Goal: Task Accomplishment & Management: Use online tool/utility

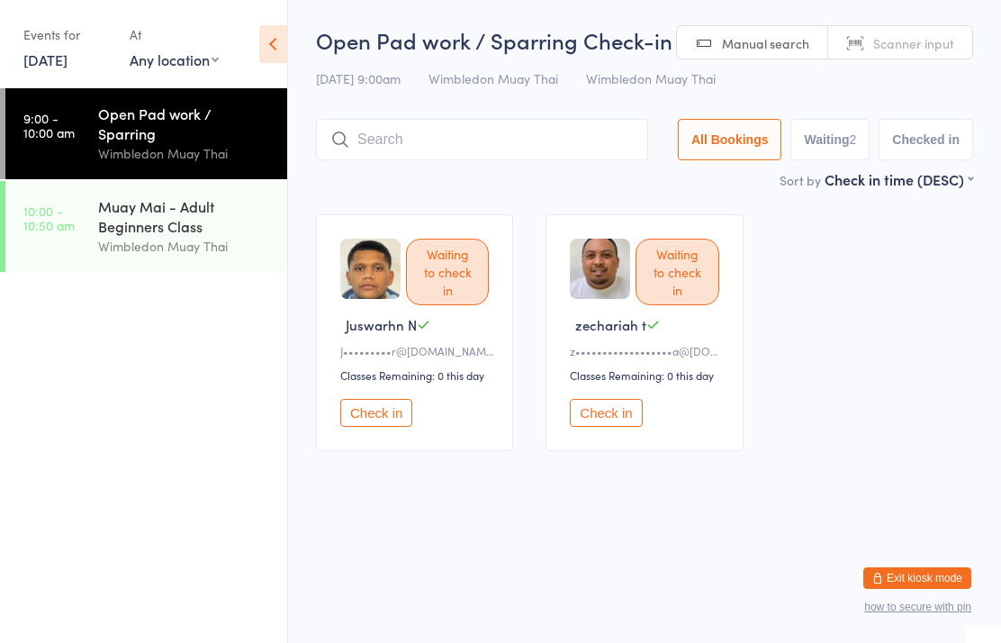
click at [626, 425] on button "Check in" at bounding box center [606, 413] width 72 height 28
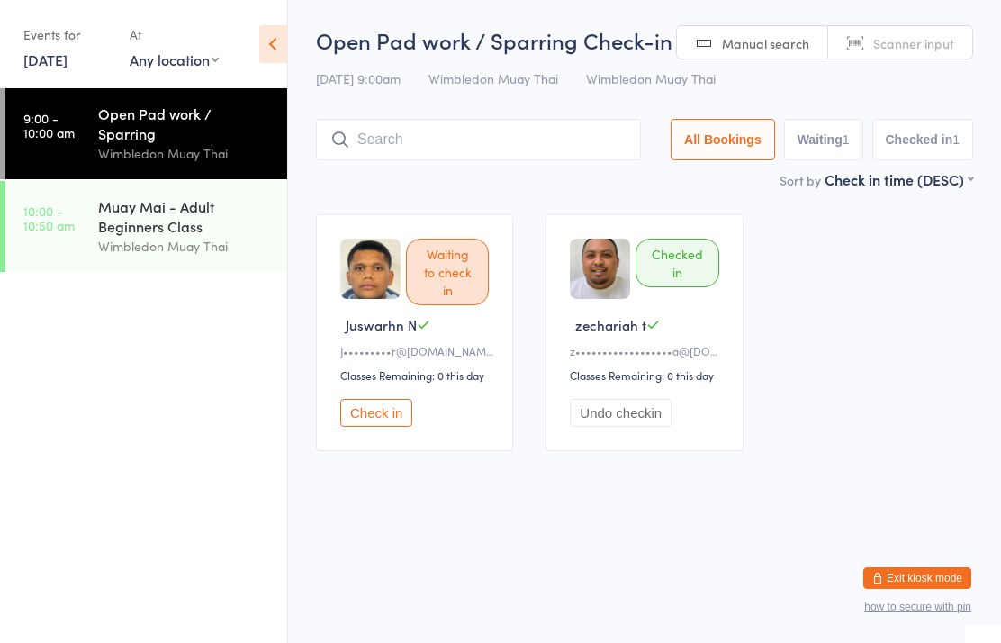
click at [517, 127] on input "search" at bounding box center [478, 139] width 325 height 41
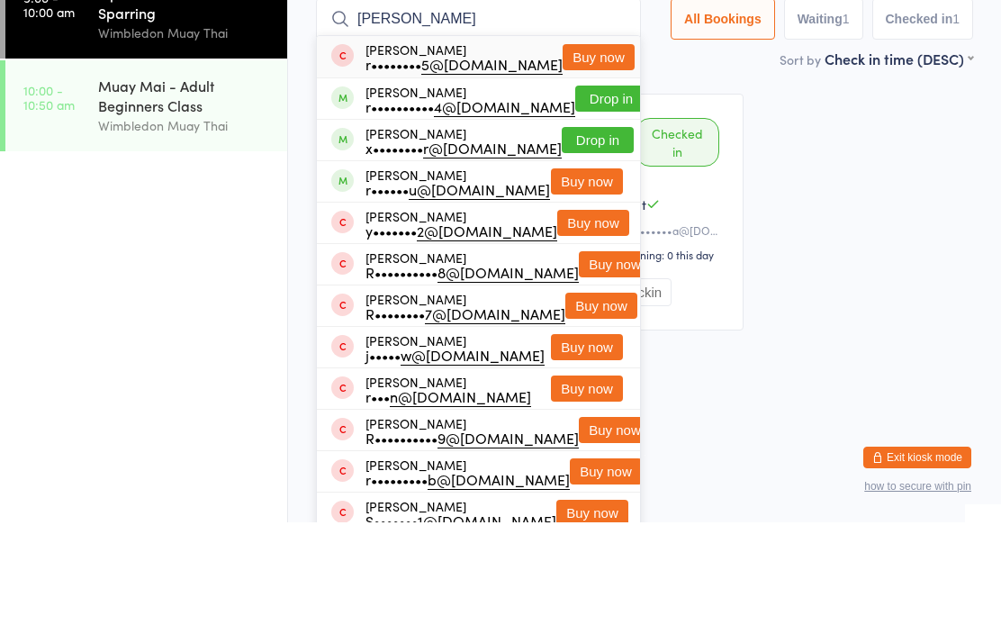
type input "[PERSON_NAME]"
click at [584, 248] on button "Drop in" at bounding box center [598, 261] width 72 height 26
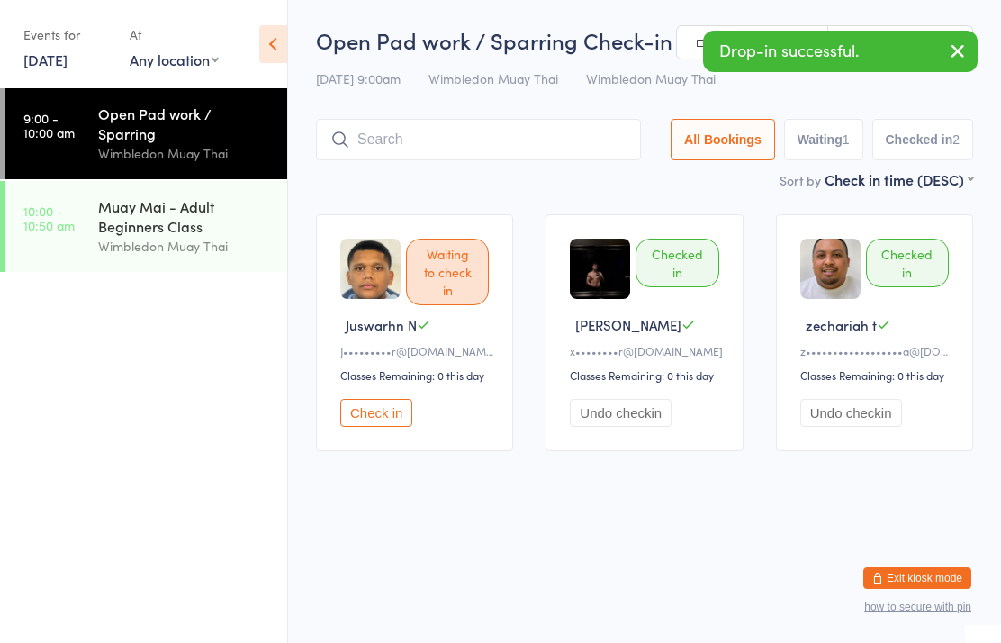
click at [656, 526] on html "You have now entered Kiosk Mode. Members will be able to check themselves in us…" at bounding box center [500, 321] width 1001 height 643
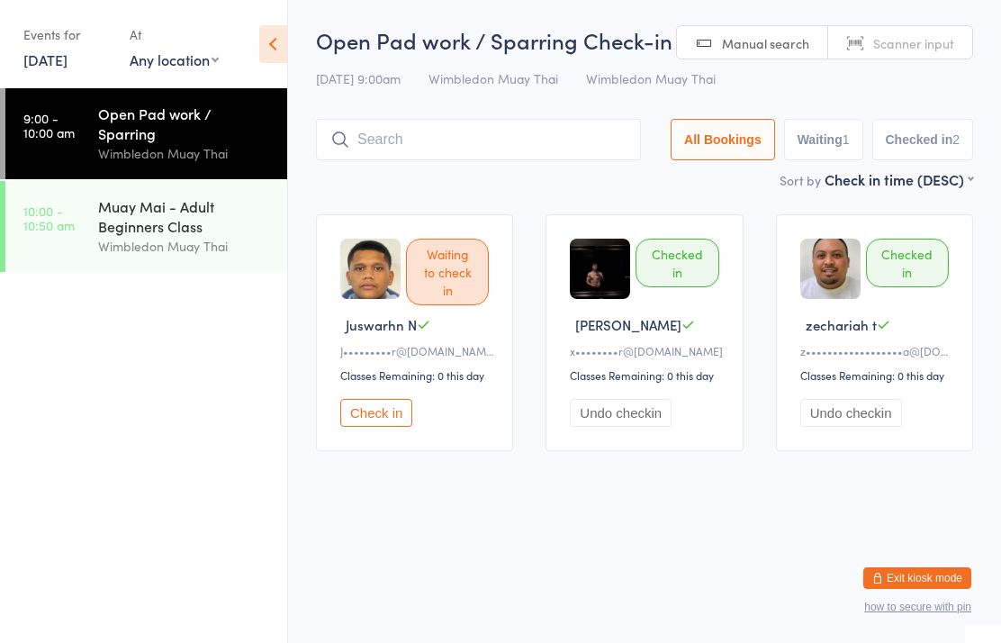
click at [469, 151] on input "search" at bounding box center [478, 139] width 325 height 41
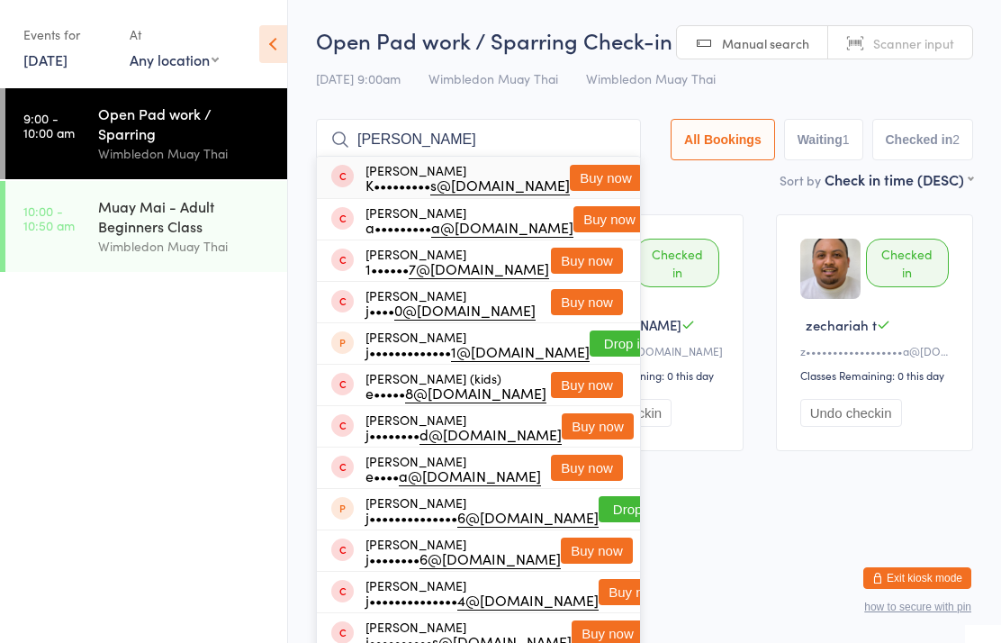
type input "[PERSON_NAME]"
click at [586, 177] on button "Buy now" at bounding box center [606, 178] width 72 height 26
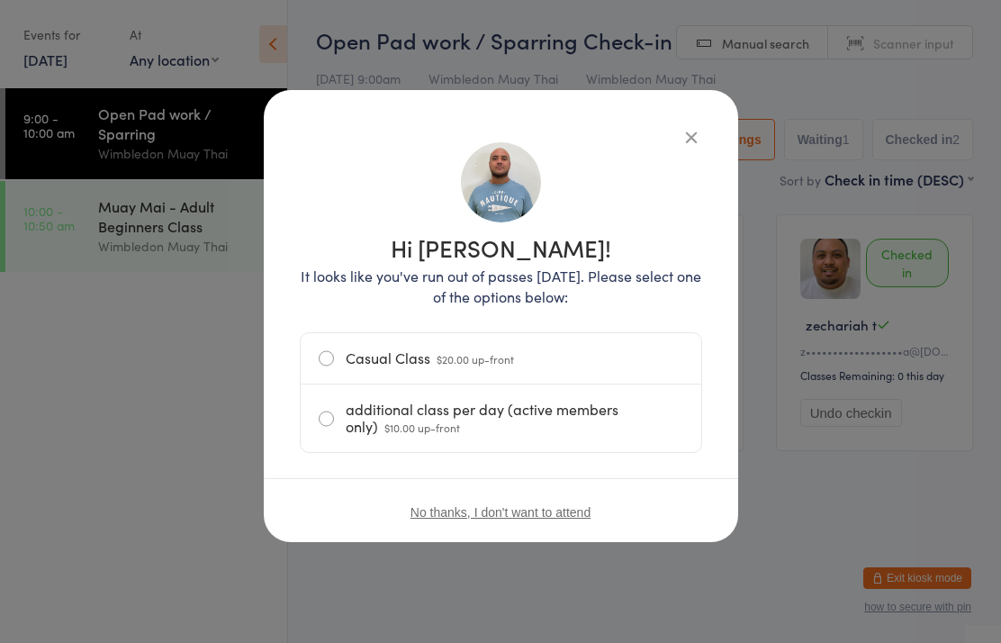
click at [330, 354] on label "Casual Class $20.00 up-front" at bounding box center [501, 358] width 365 height 50
click at [0, 0] on input "Casual Class $20.00 up-front" at bounding box center [0, 0] width 0 height 0
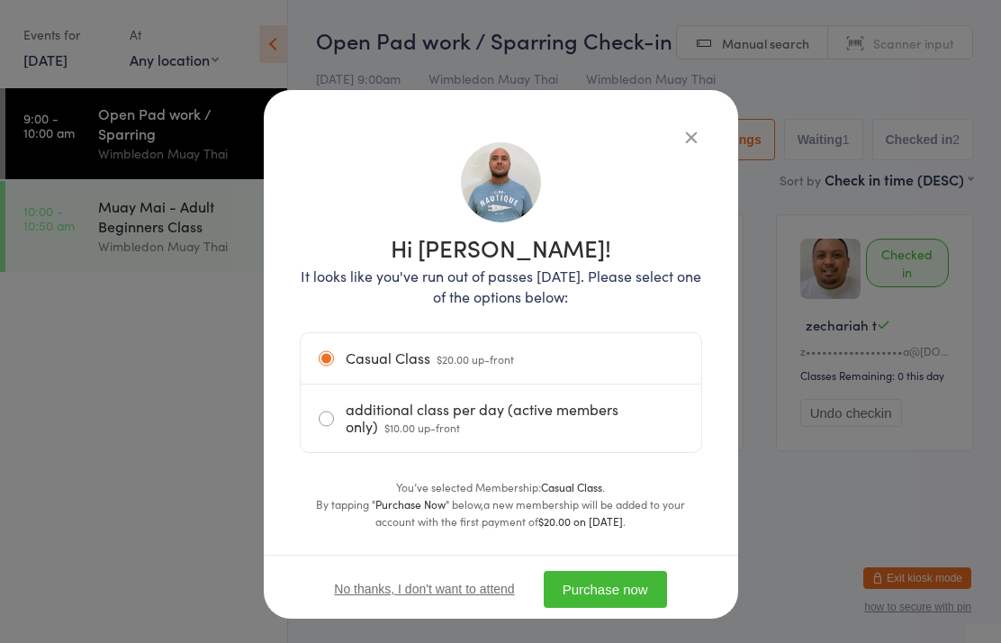
click at [663, 590] on button "Purchase now" at bounding box center [605, 589] width 123 height 37
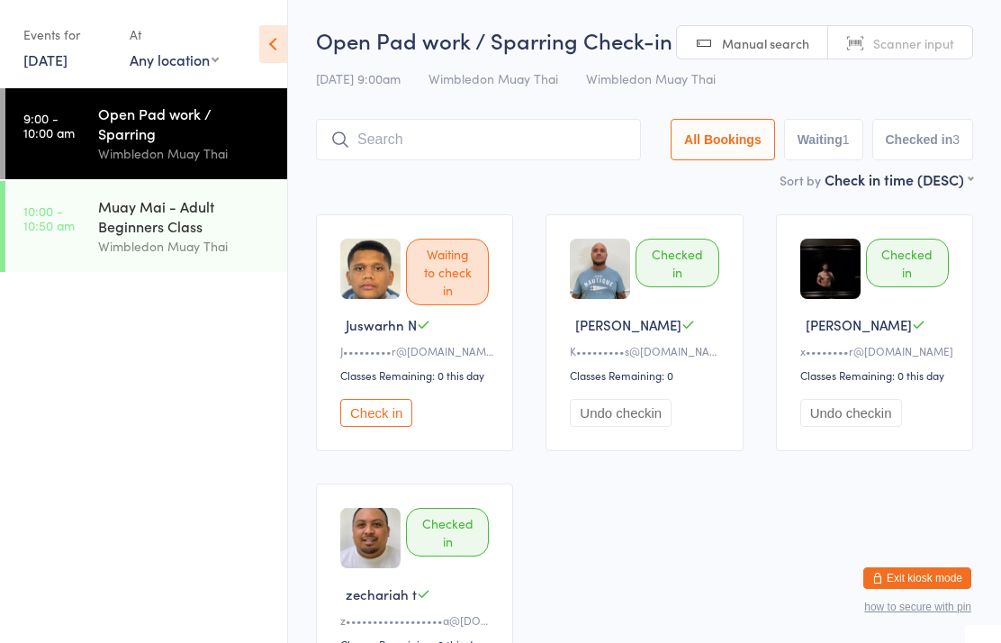
click at [594, 137] on input "search" at bounding box center [478, 139] width 325 height 41
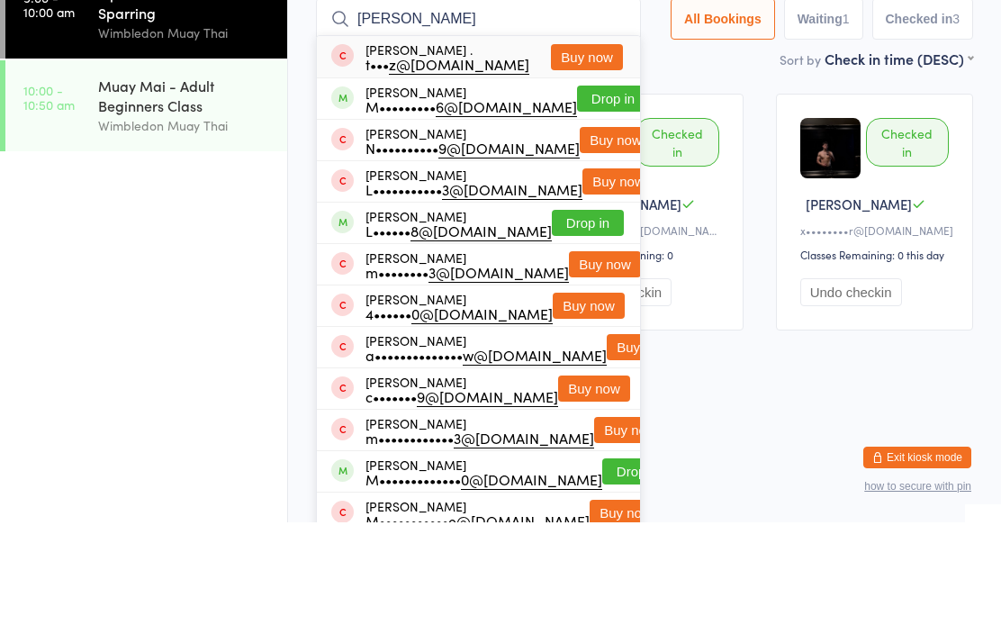
type input "[PERSON_NAME]"
click at [580, 206] on button "Drop in" at bounding box center [613, 219] width 72 height 26
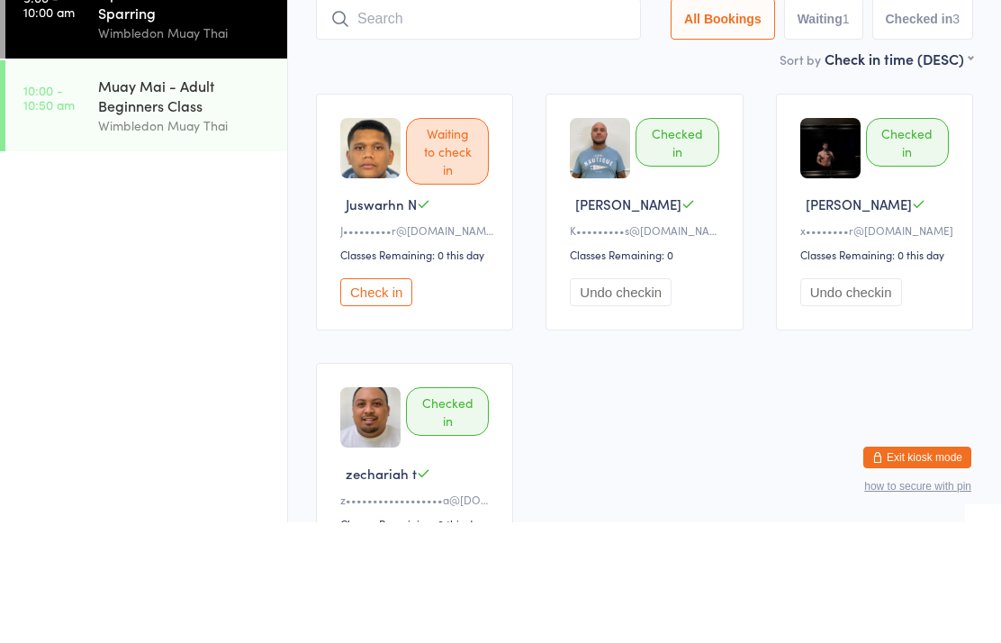
scroll to position [121, 0]
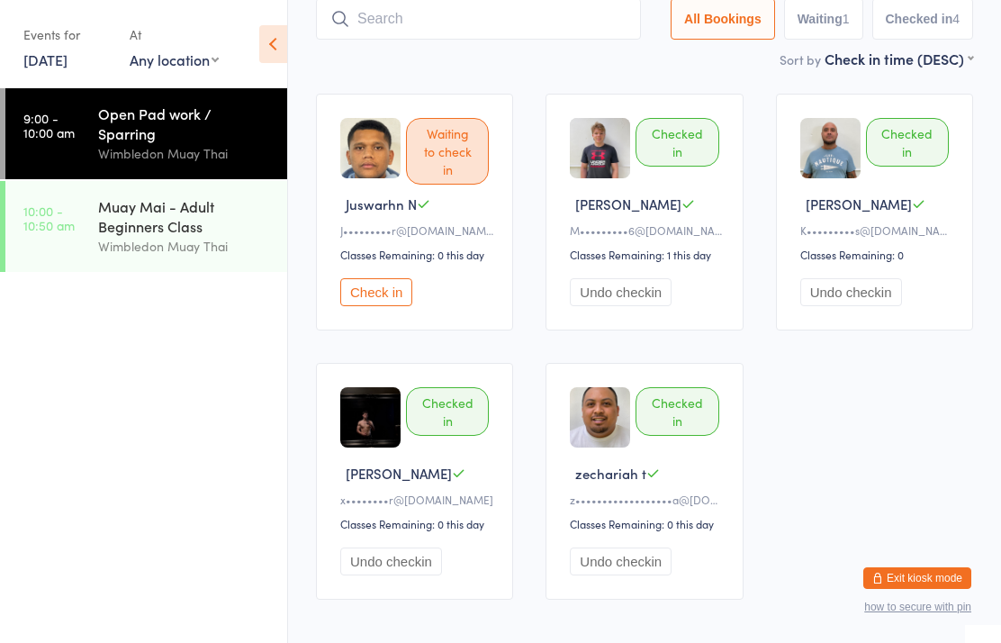
click at [91, 119] on link "9:00 - 10:00 am Open Pad work / Sparring Wimbledon Muay Thai" at bounding box center [146, 133] width 282 height 91
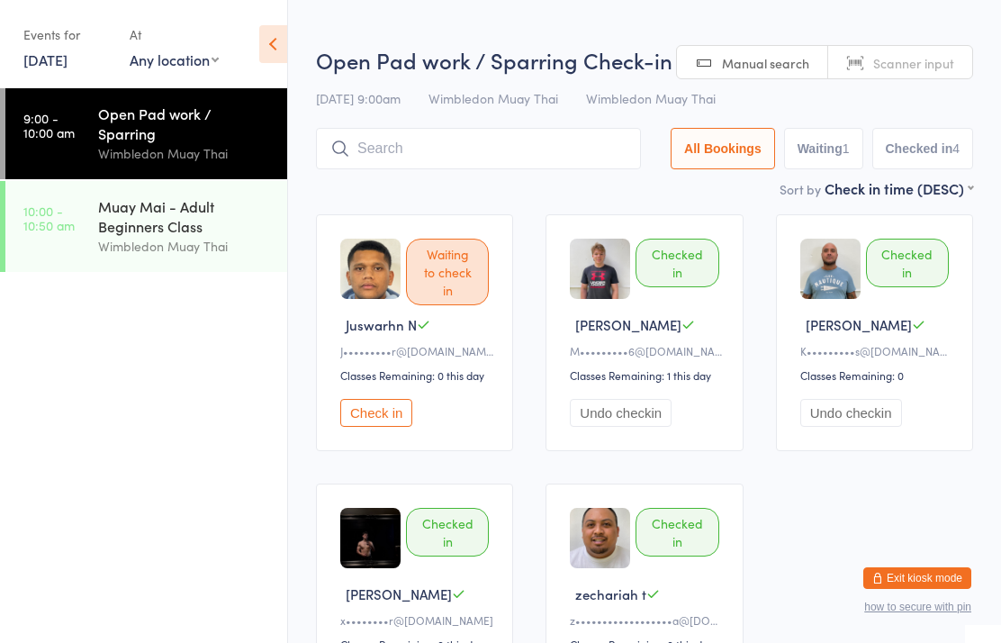
click at [376, 136] on input "search" at bounding box center [478, 148] width 325 height 41
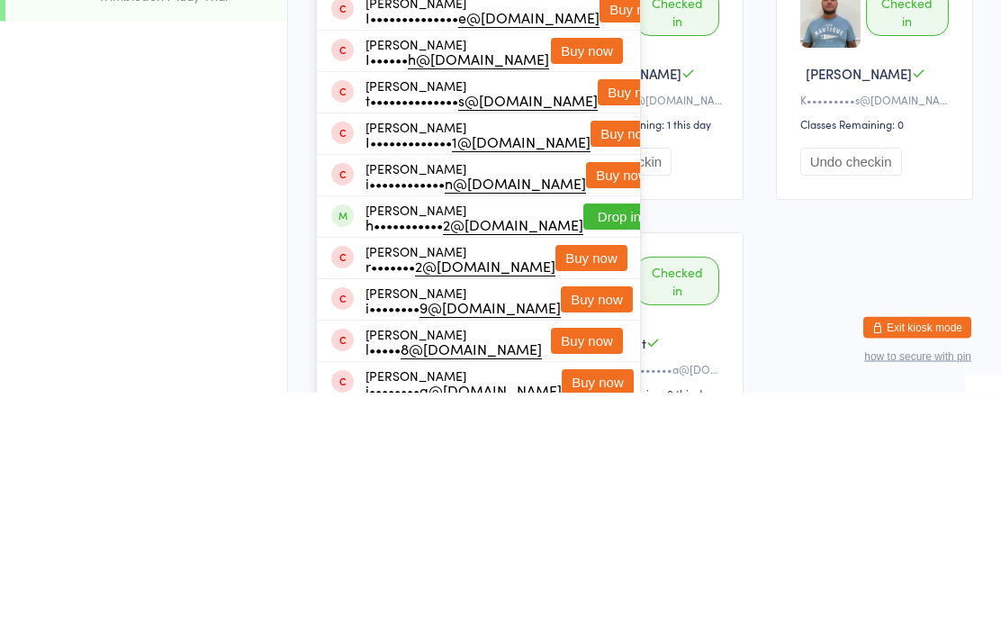
type input "[PERSON_NAME]"
click at [583, 455] on button "Drop in" at bounding box center [619, 468] width 72 height 26
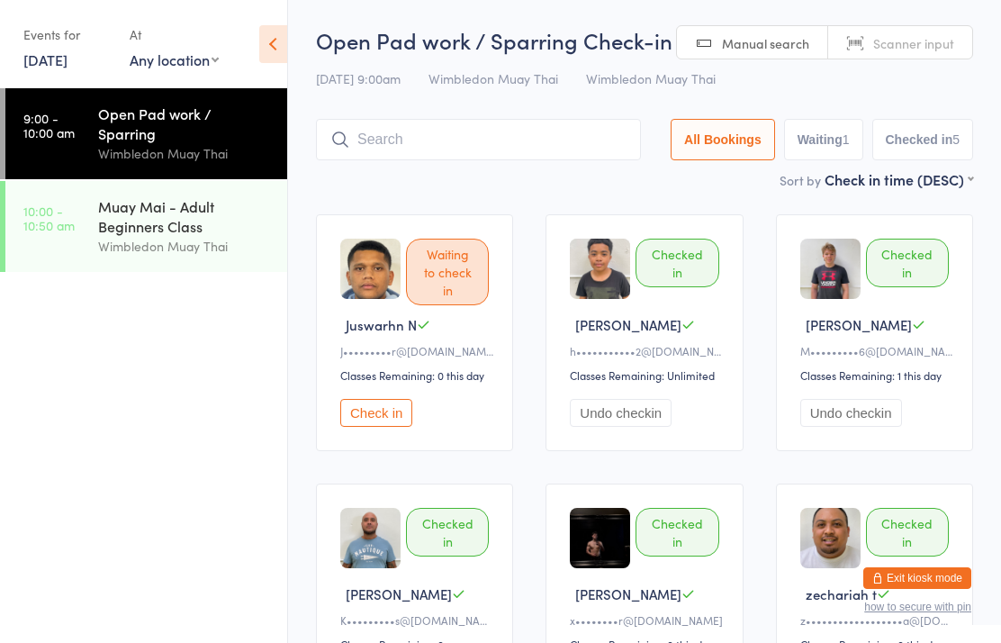
click at [495, 130] on input "search" at bounding box center [478, 139] width 325 height 41
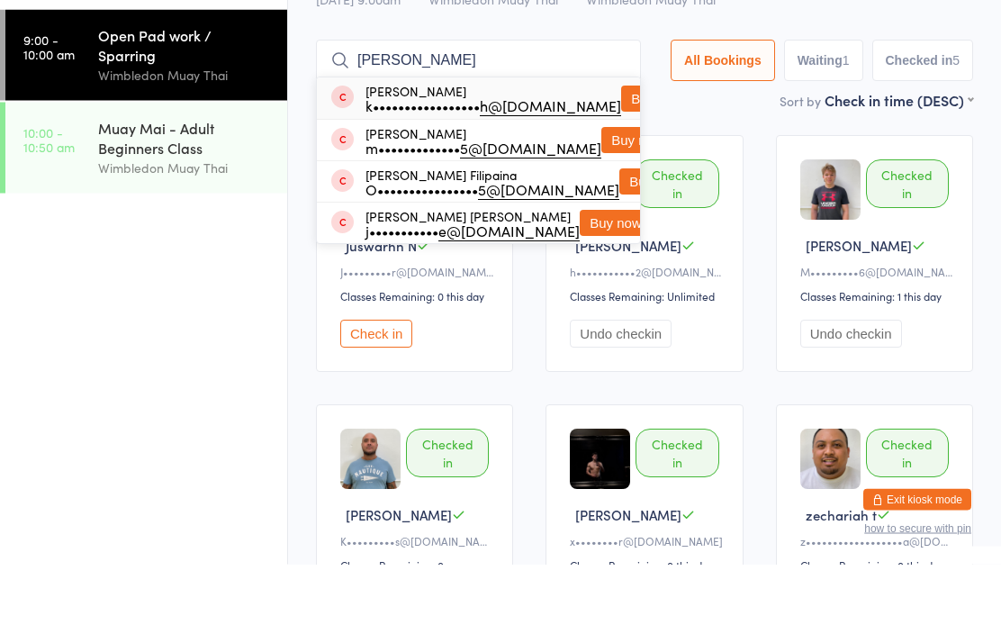
type input "[PERSON_NAME]"
click at [601, 206] on button "Buy now" at bounding box center [637, 219] width 72 height 26
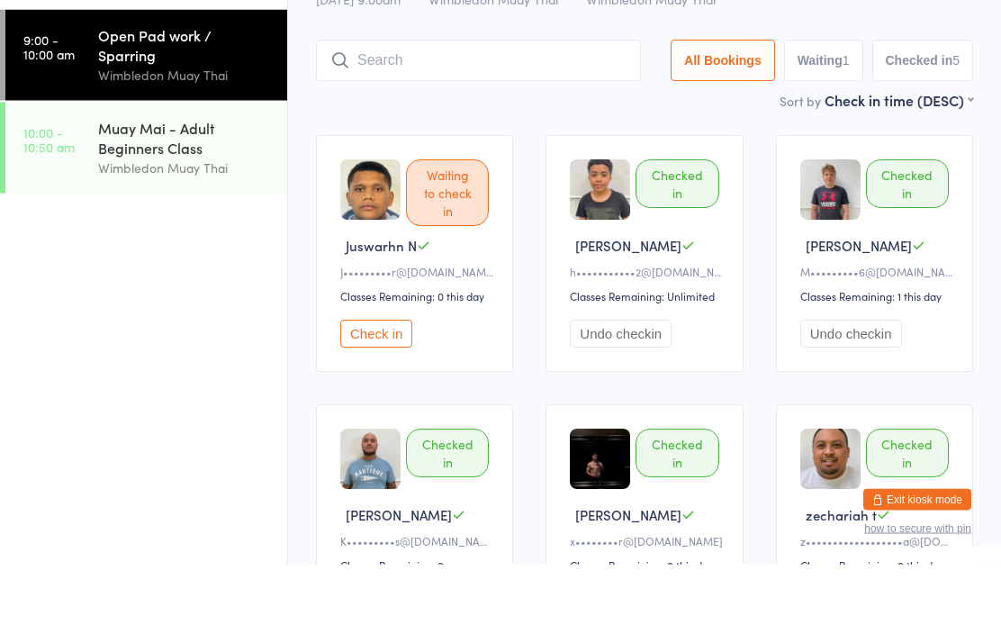
scroll to position [79, 0]
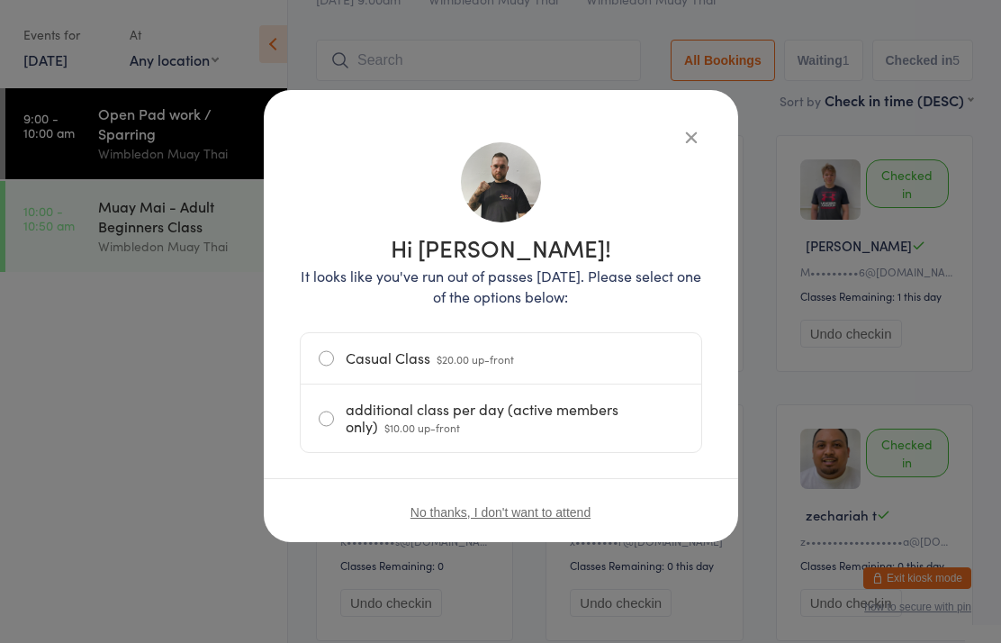
click at [329, 360] on label "Casual Class $20.00 up-front" at bounding box center [501, 358] width 365 height 50
click at [0, 0] on input "Casual Class $20.00 up-front" at bounding box center [0, 0] width 0 height 0
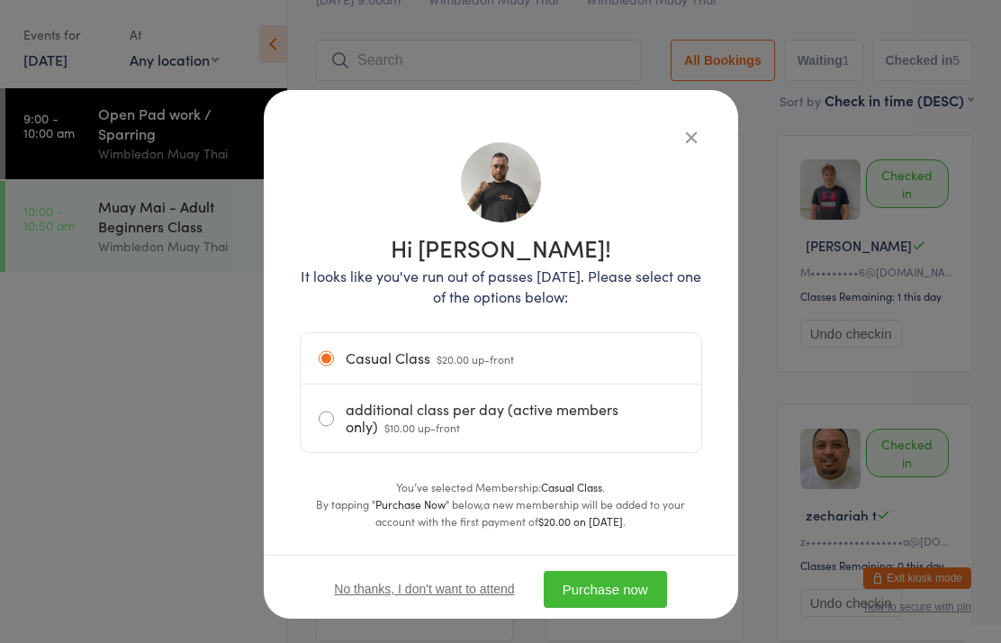
click at [616, 589] on button "Purchase now" at bounding box center [605, 589] width 123 height 37
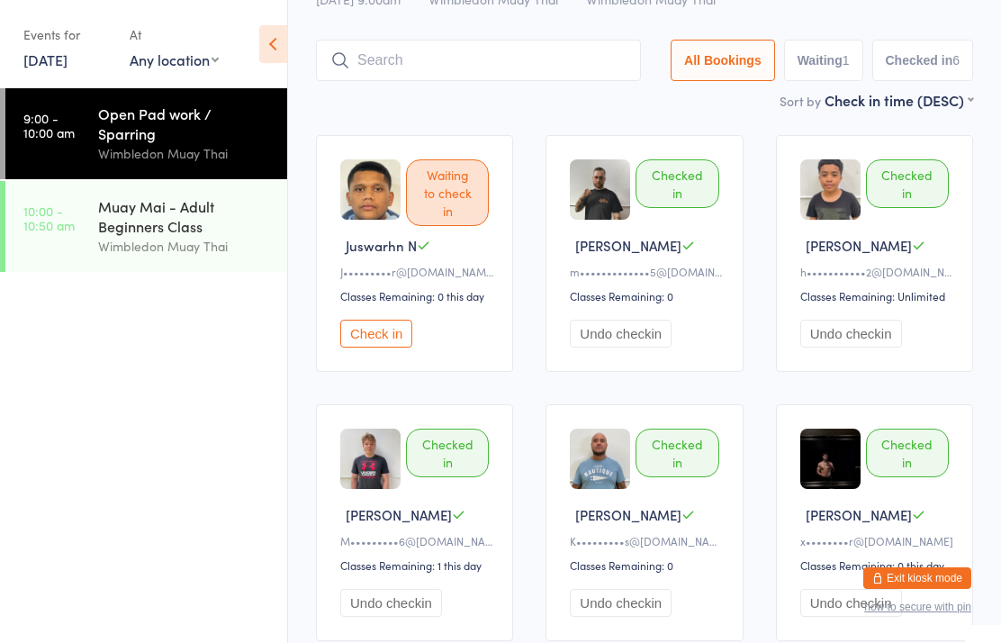
click at [518, 69] on input "search" at bounding box center [478, 60] width 325 height 41
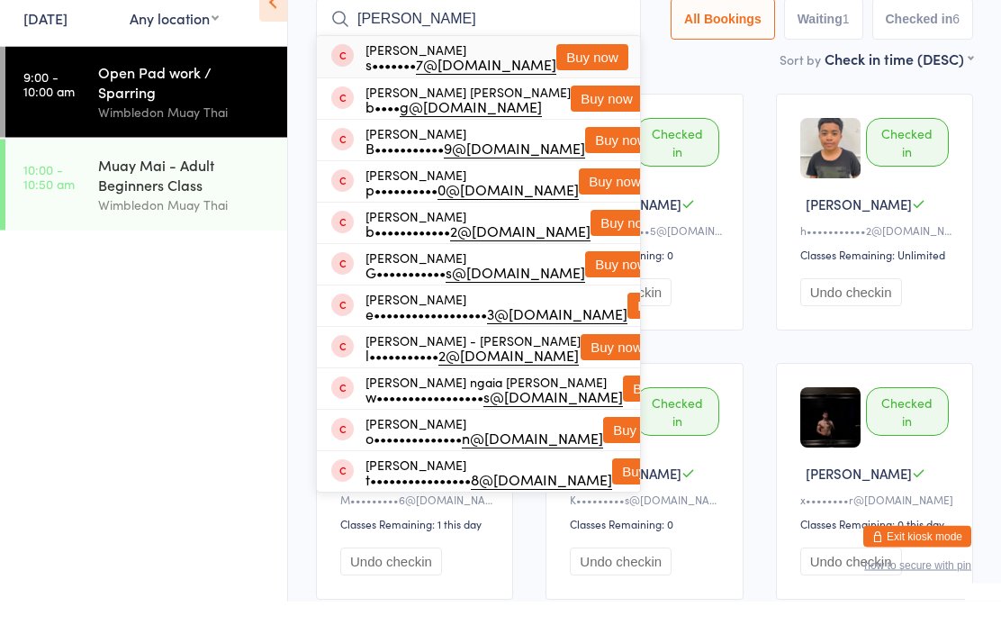
type input "[PERSON_NAME]"
click at [568, 86] on button "Buy now" at bounding box center [592, 99] width 72 height 26
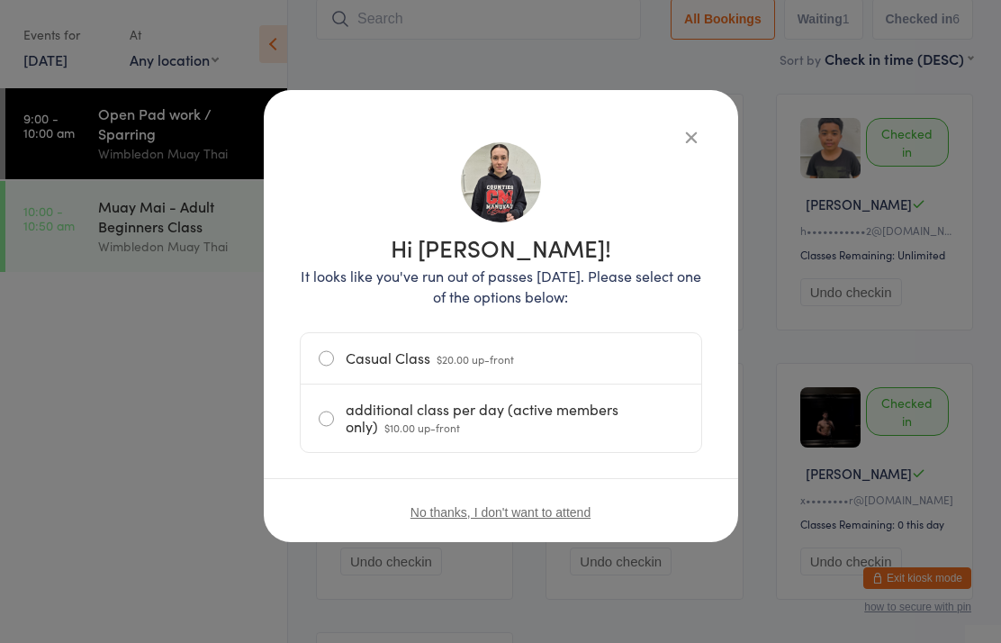
click at [626, 288] on p "It looks like you've run out of passes [DATE]. Please select one of the options…" at bounding box center [501, 286] width 402 height 41
click at [402, 365] on label "Casual Class $20.00 up-front" at bounding box center [501, 358] width 365 height 50
click at [0, 0] on input "Casual Class $20.00 up-front" at bounding box center [0, 0] width 0 height 0
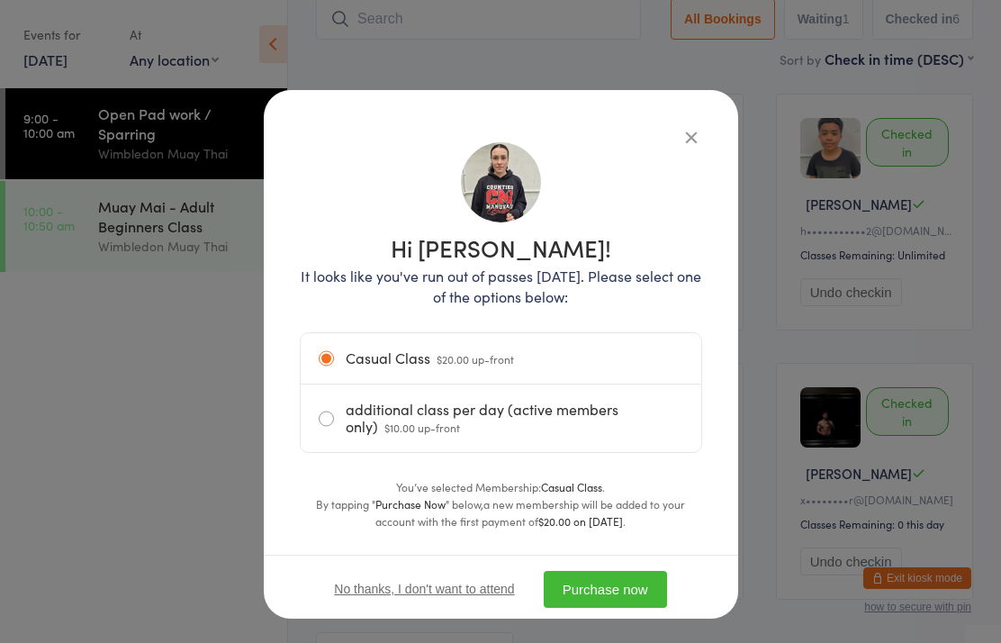
click at [617, 599] on button "Purchase now" at bounding box center [605, 589] width 123 height 37
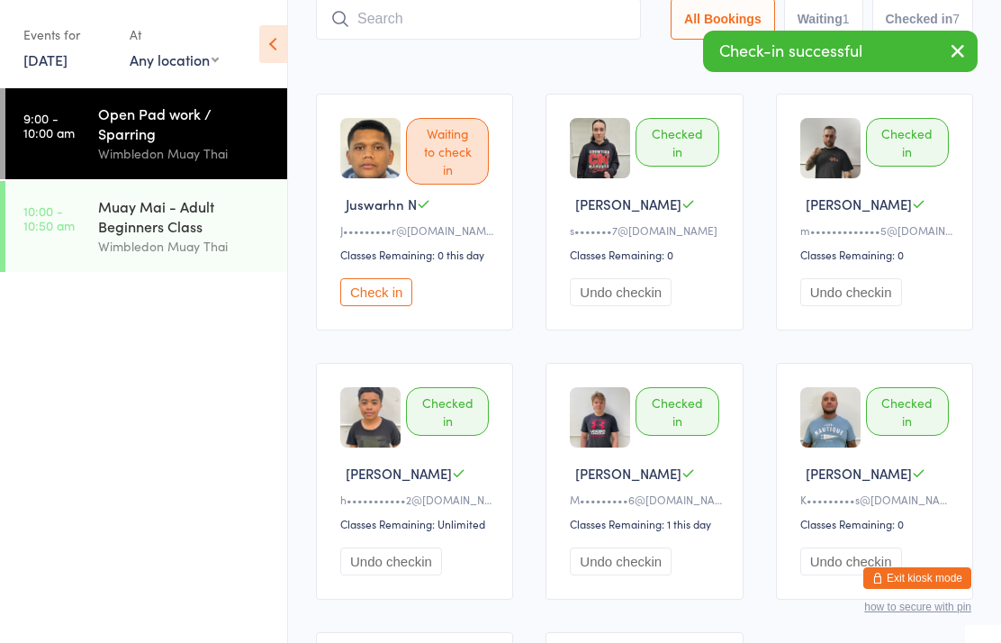
click at [536, 23] on input "search" at bounding box center [478, 18] width 325 height 41
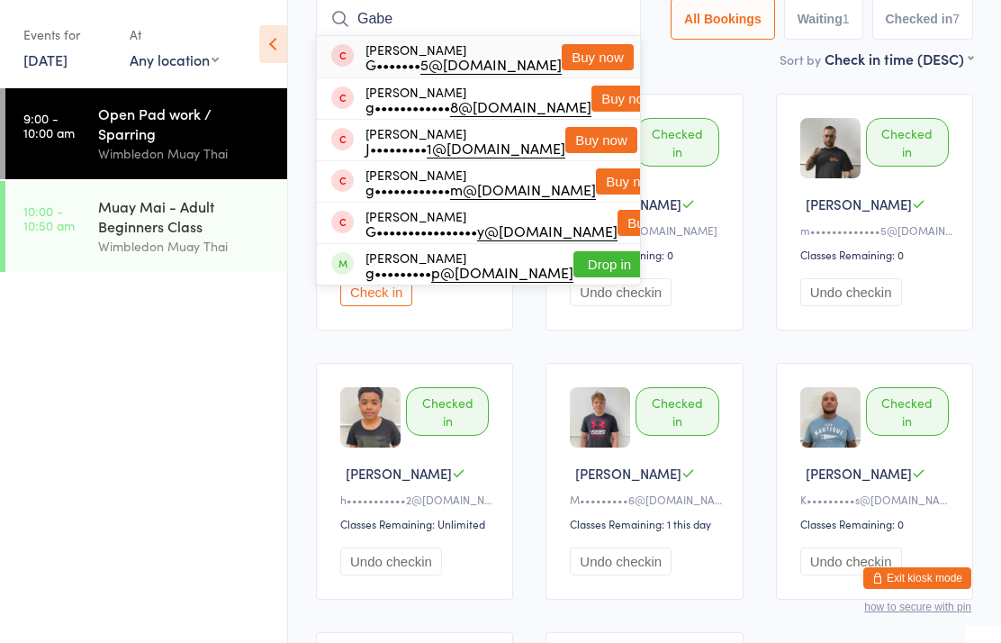
type input "Gabe"
click at [562, 60] on button "Buy now" at bounding box center [598, 57] width 72 height 26
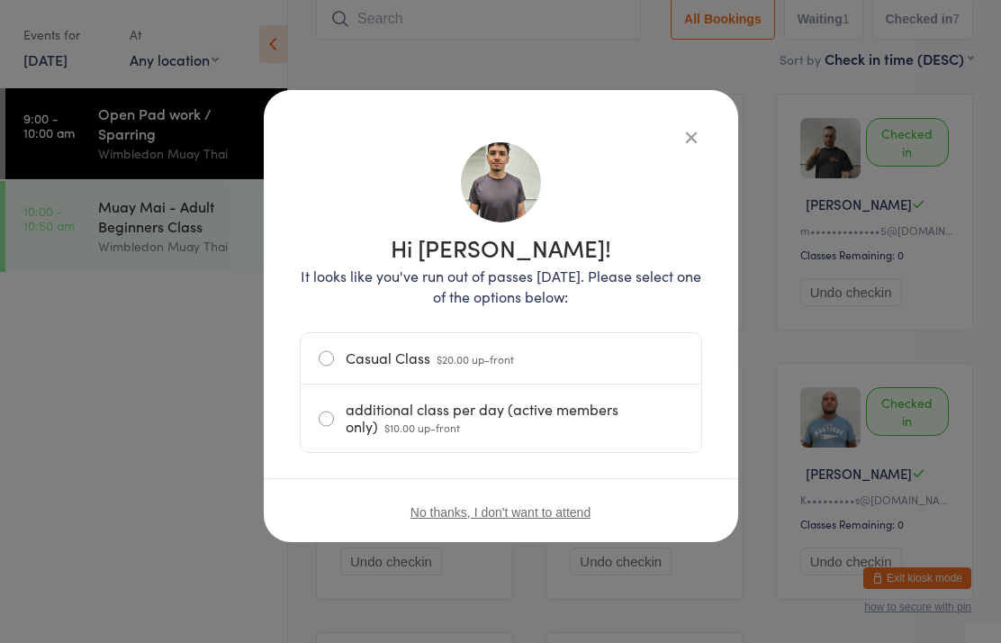
click at [605, 281] on p "It looks like you've run out of passes [DATE]. Please select one of the options…" at bounding box center [501, 286] width 402 height 41
click at [587, 352] on label "Casual Class $20.00 up-front" at bounding box center [501, 358] width 365 height 50
click at [0, 0] on input "Casual Class $20.00 up-front" at bounding box center [0, 0] width 0 height 0
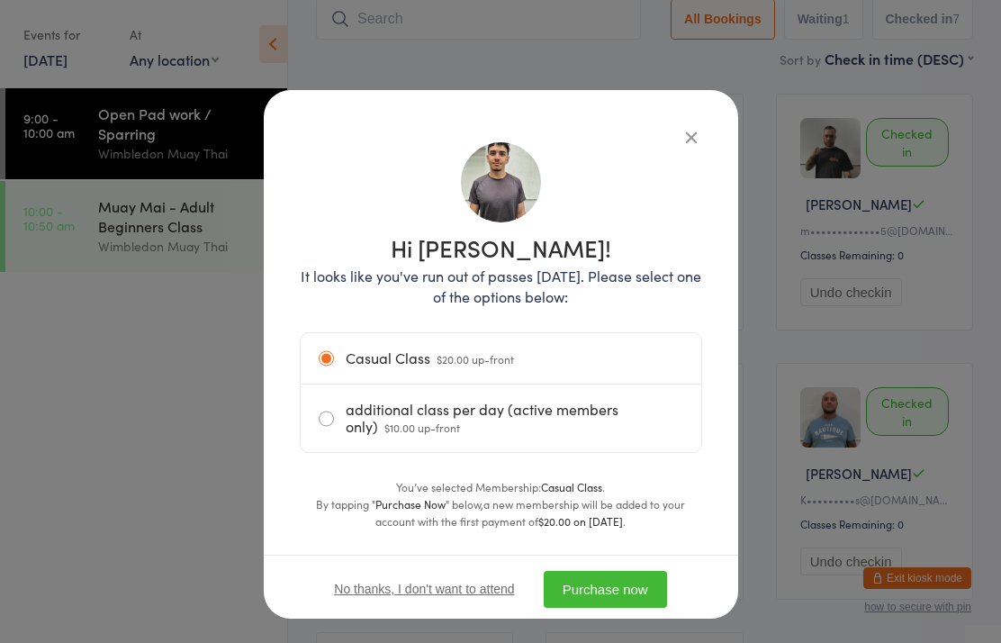
click at [632, 577] on button "Purchase now" at bounding box center [605, 589] width 123 height 37
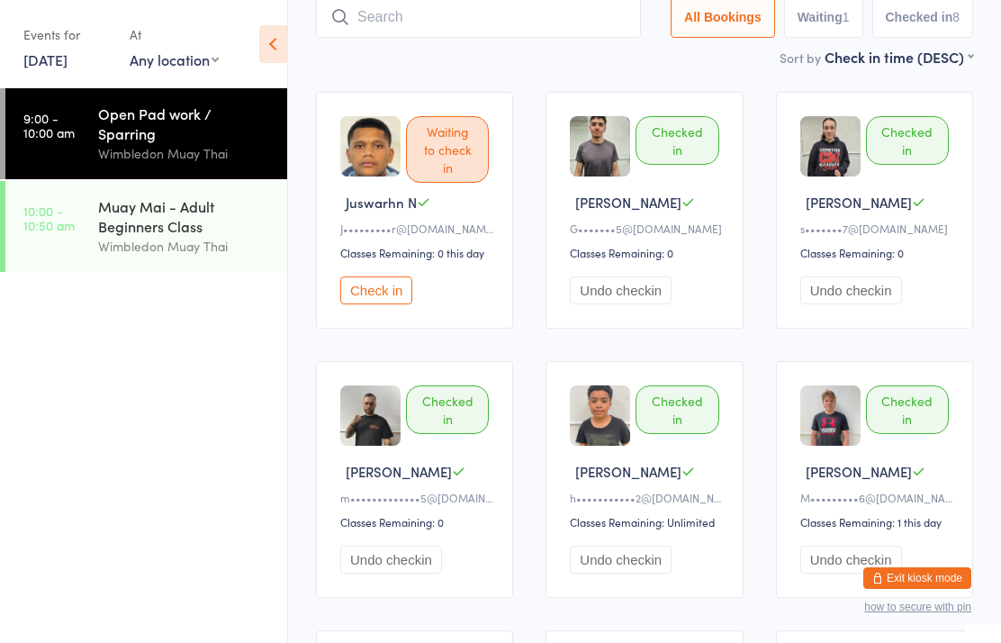
click at [510, 20] on input "search" at bounding box center [478, 16] width 325 height 41
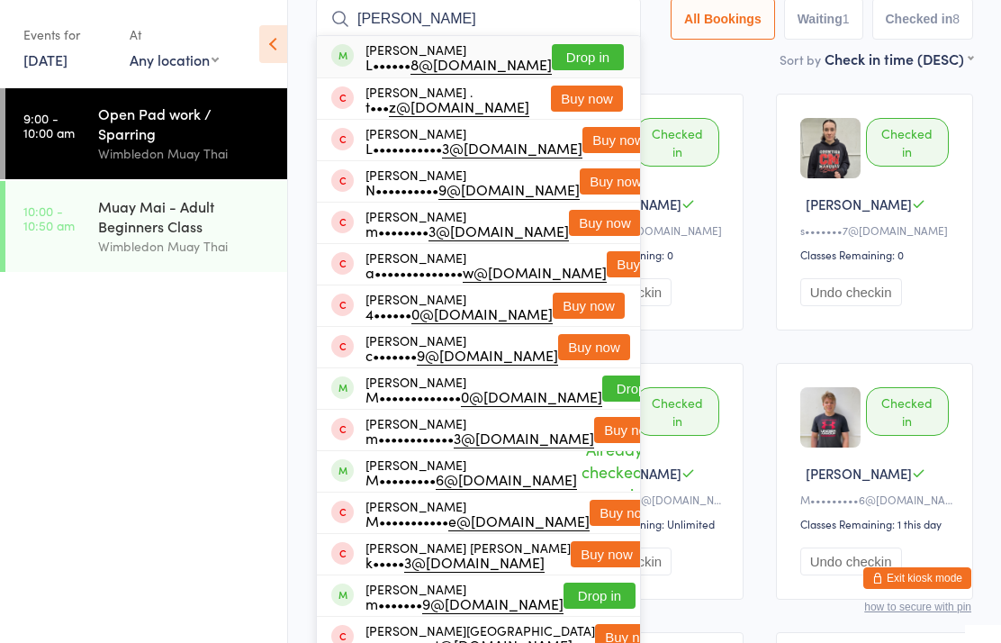
type input "[PERSON_NAME]"
click at [591, 59] on button "Drop in" at bounding box center [588, 57] width 72 height 26
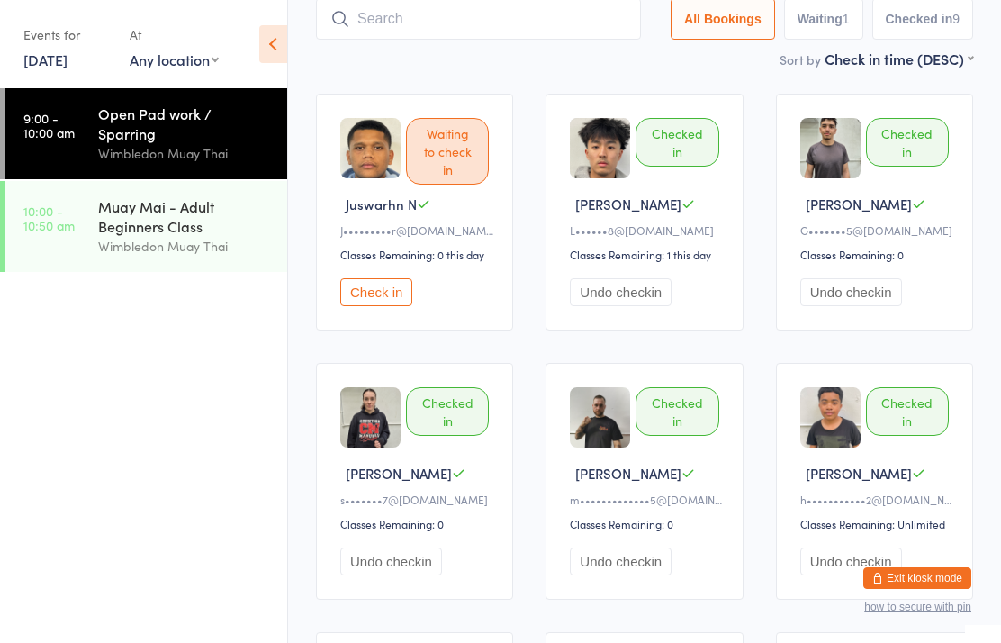
click at [213, 117] on div "Open Pad work / Sparring" at bounding box center [185, 124] width 174 height 40
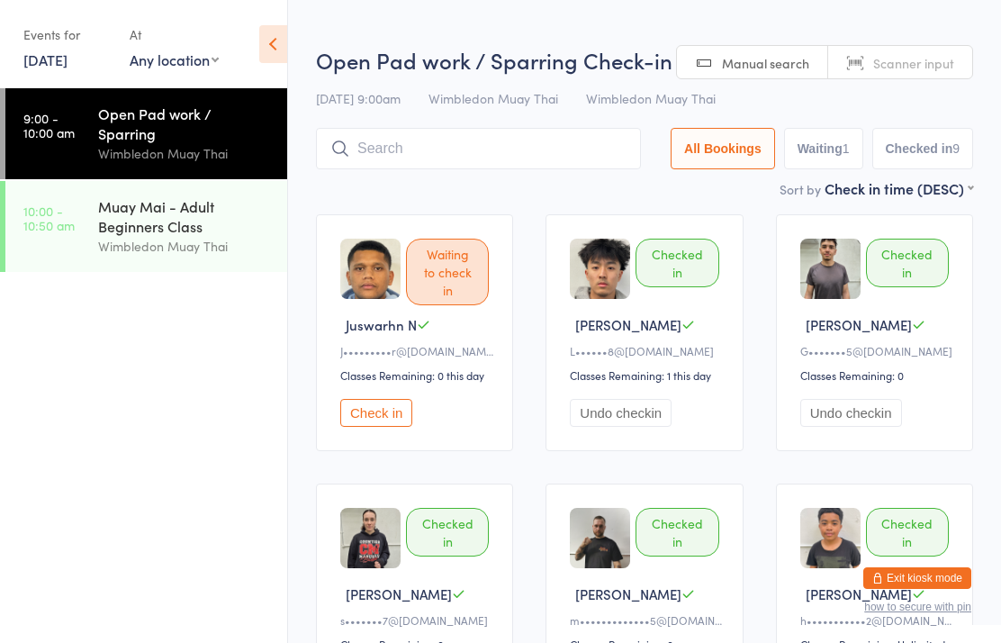
click at [376, 155] on input "search" at bounding box center [478, 148] width 325 height 41
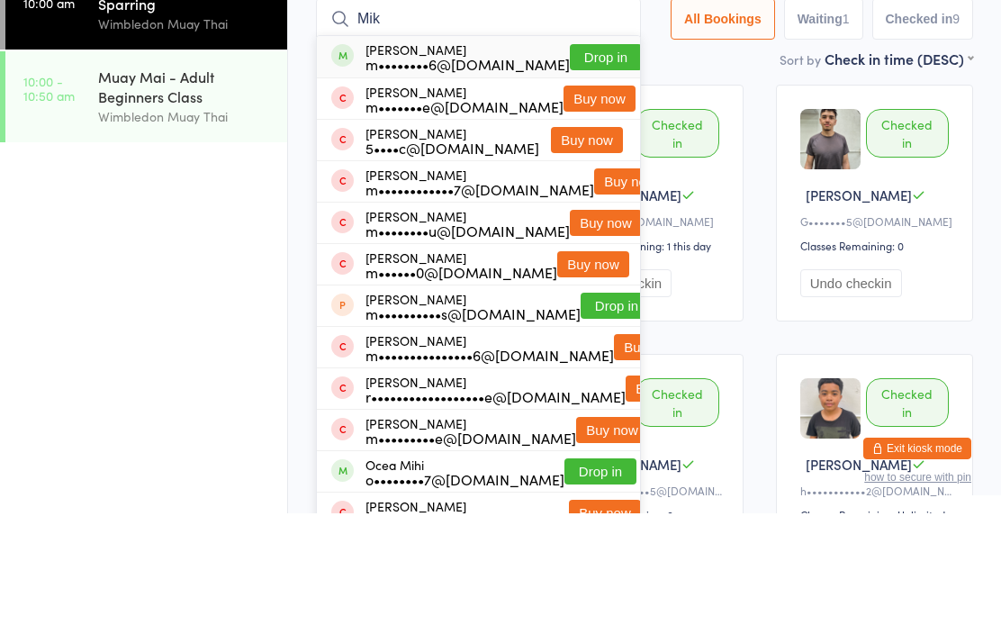
type input "Mik"
click at [583, 174] on button "Drop in" at bounding box center [606, 187] width 72 height 26
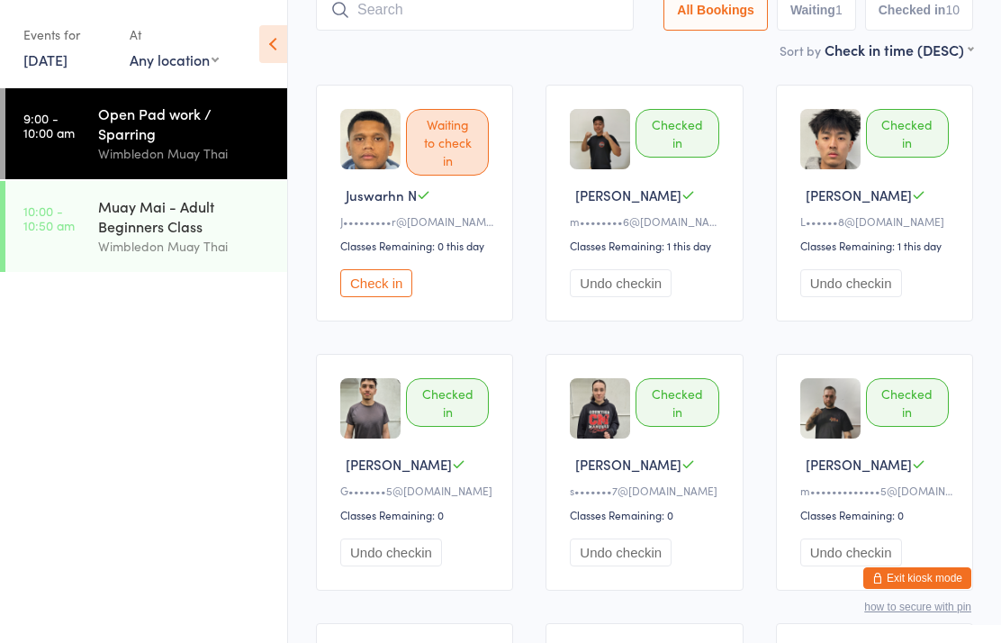
click at [170, 97] on div "Open Pad work / Sparring Wimbledon Muay Thai" at bounding box center [192, 133] width 189 height 91
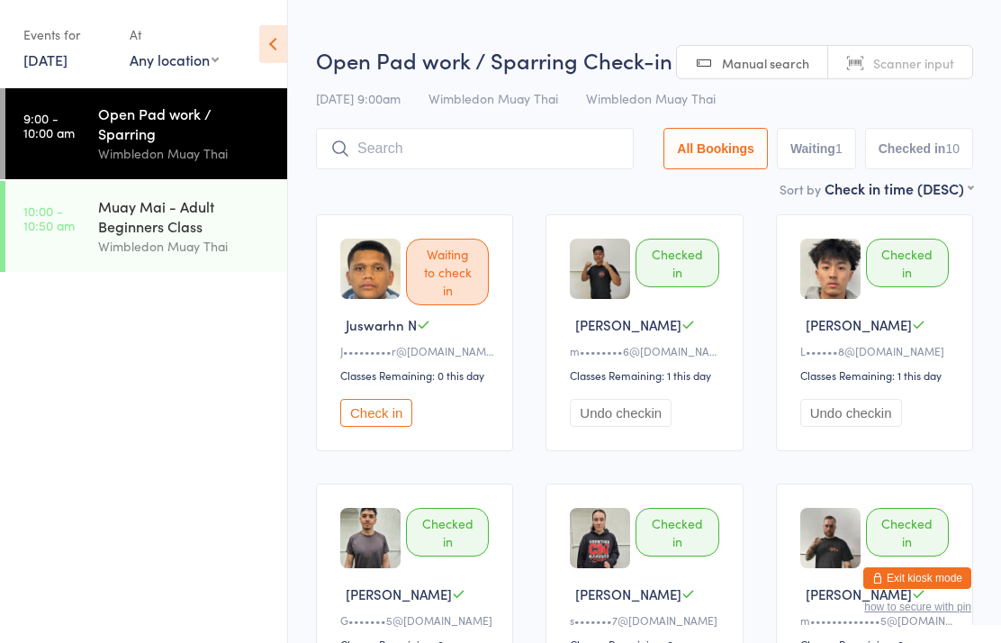
click at [417, 155] on input "search" at bounding box center [475, 148] width 318 height 41
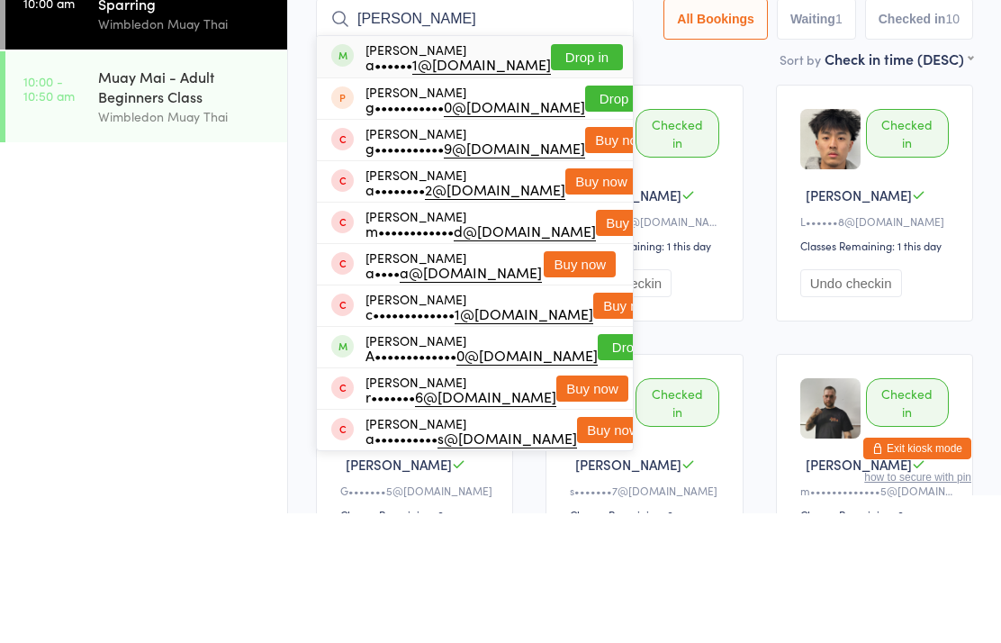
type input "[PERSON_NAME]"
click at [588, 174] on button "Drop in" at bounding box center [587, 187] width 72 height 26
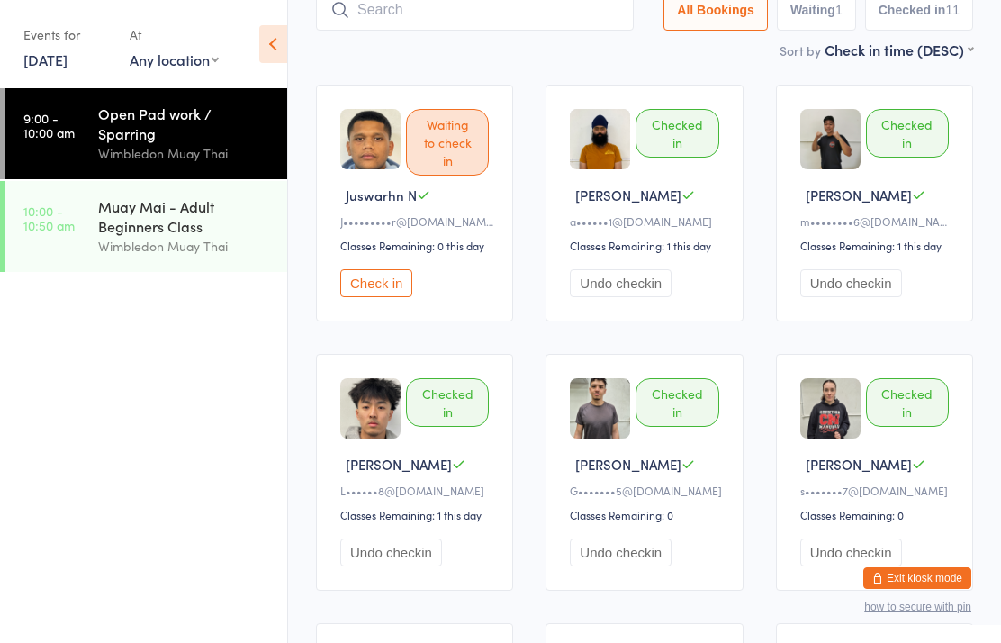
click at [362, 293] on button "Check in" at bounding box center [376, 283] width 72 height 28
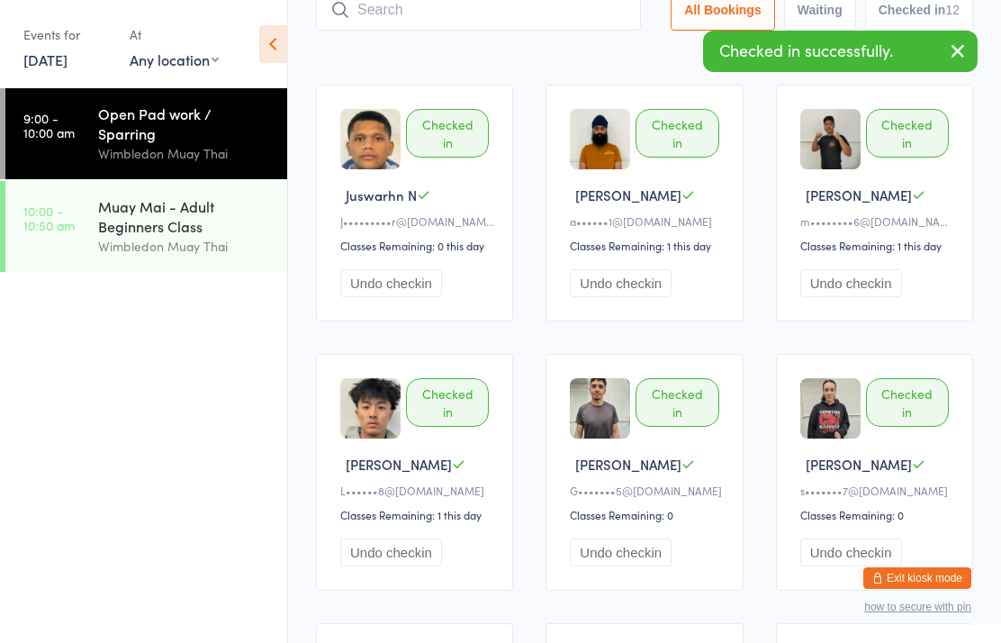
click at [536, 18] on input "search" at bounding box center [478, 9] width 325 height 41
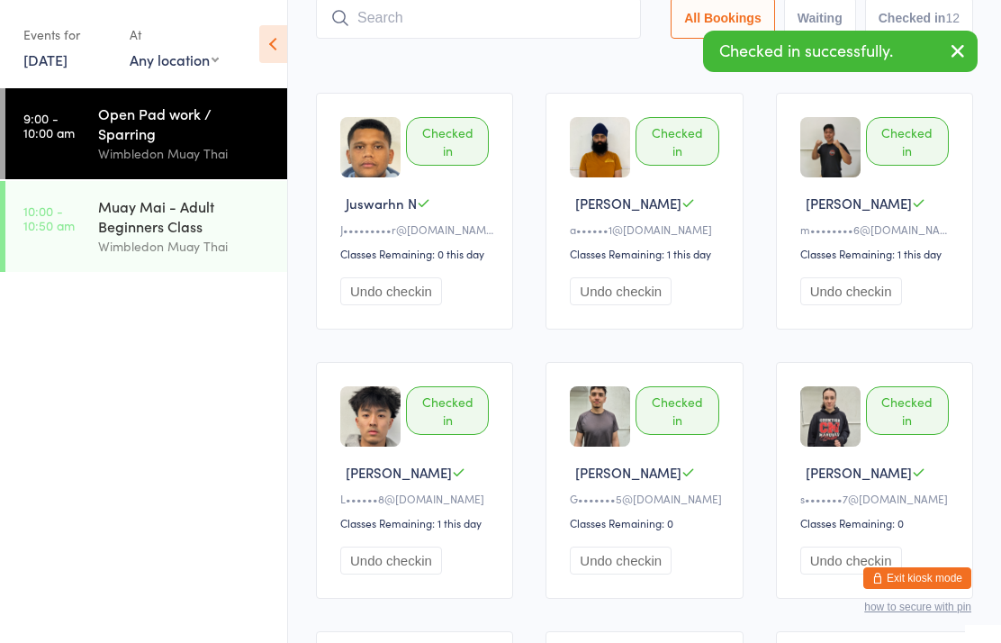
scroll to position [121, 0]
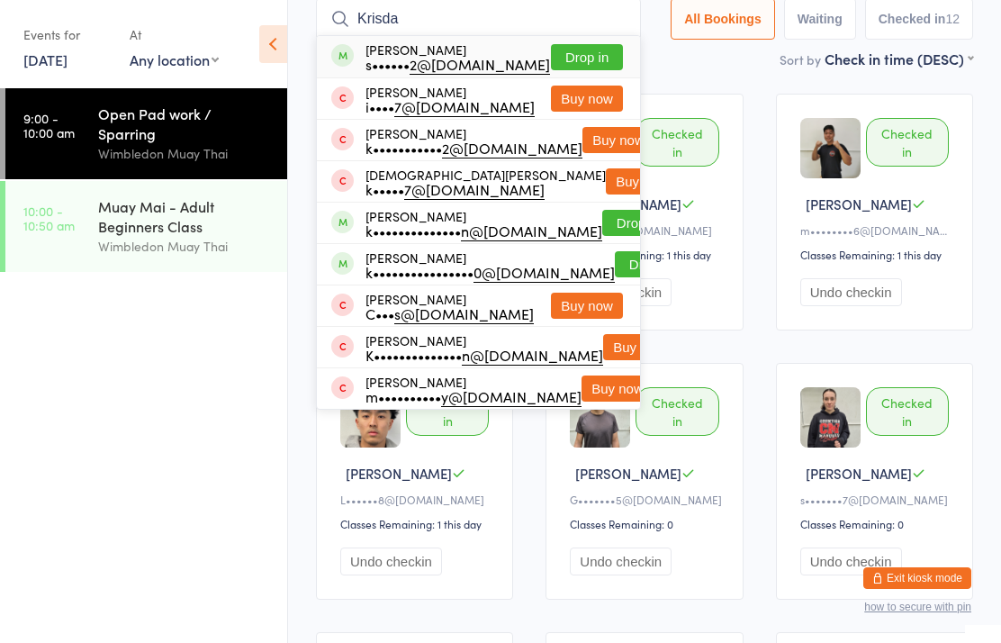
type input "Krisda"
click at [595, 50] on button "Drop in" at bounding box center [587, 57] width 72 height 26
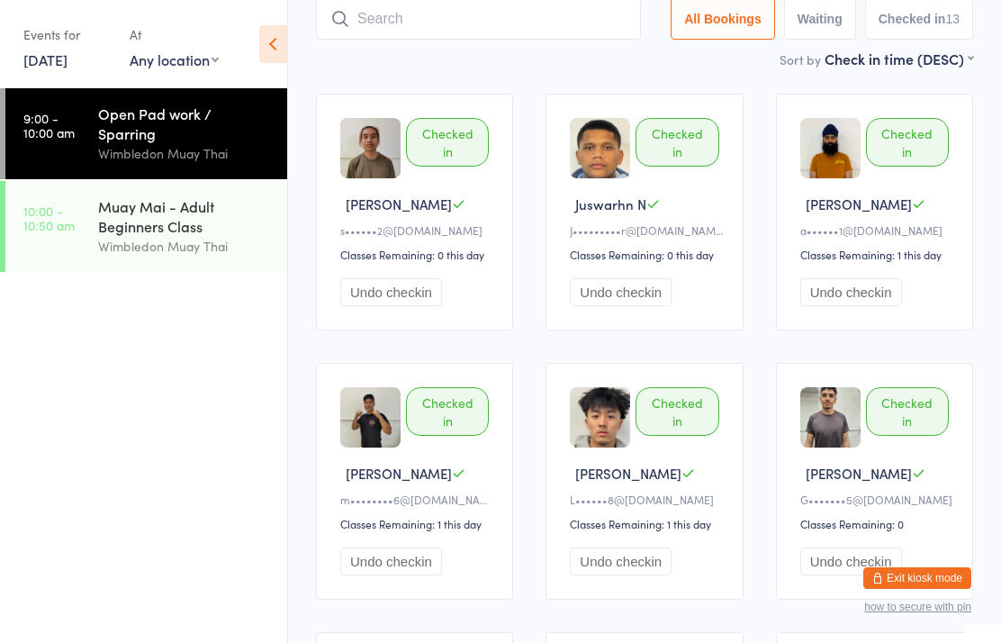
scroll to position [0, 0]
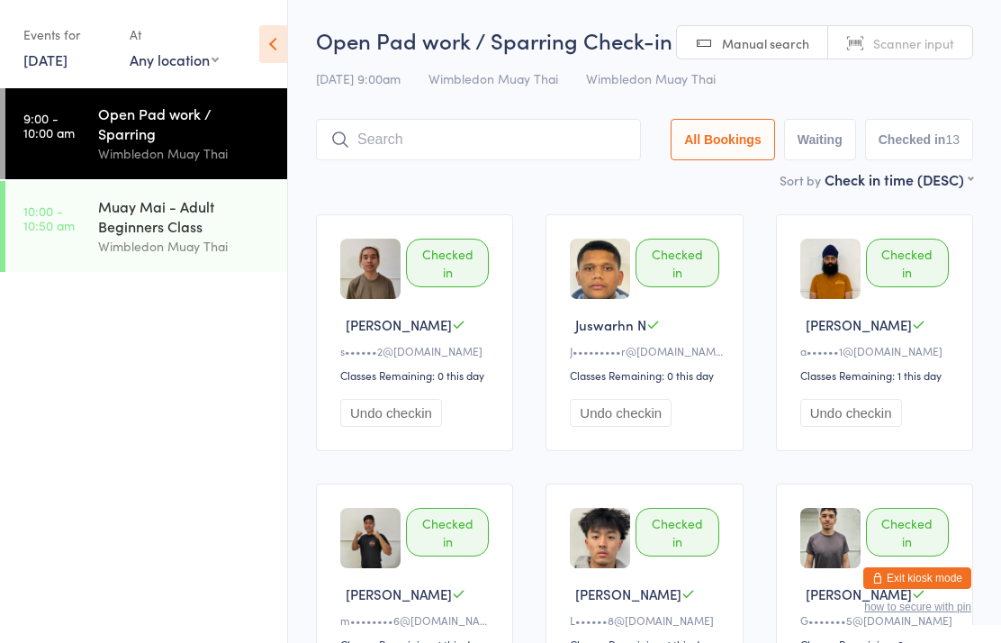
click at [168, 203] on div "Muay Mai - Adult Beginners Class" at bounding box center [185, 216] width 174 height 40
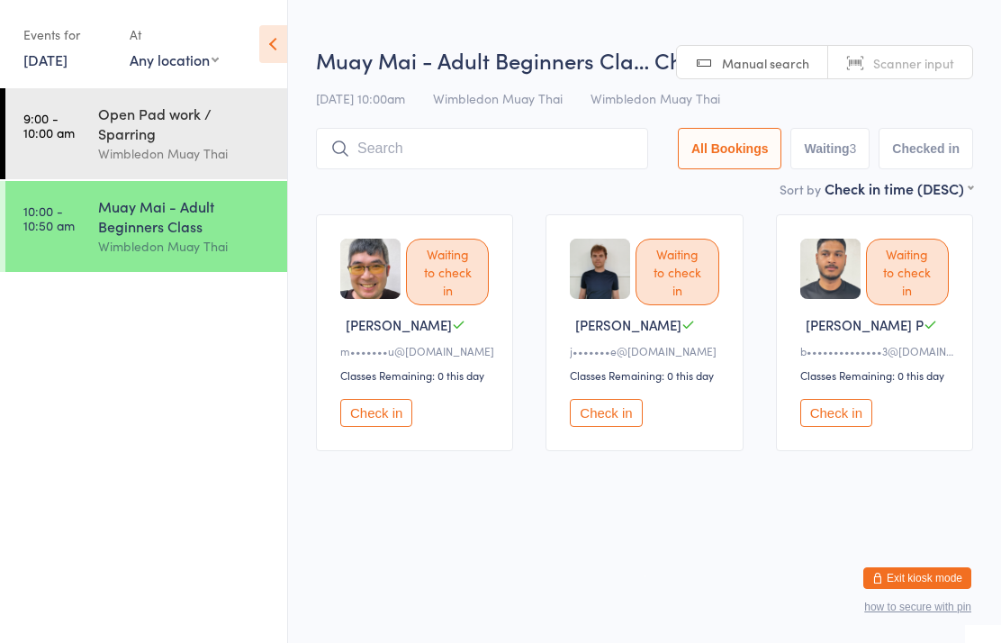
click at [362, 155] on input "search" at bounding box center [482, 148] width 332 height 41
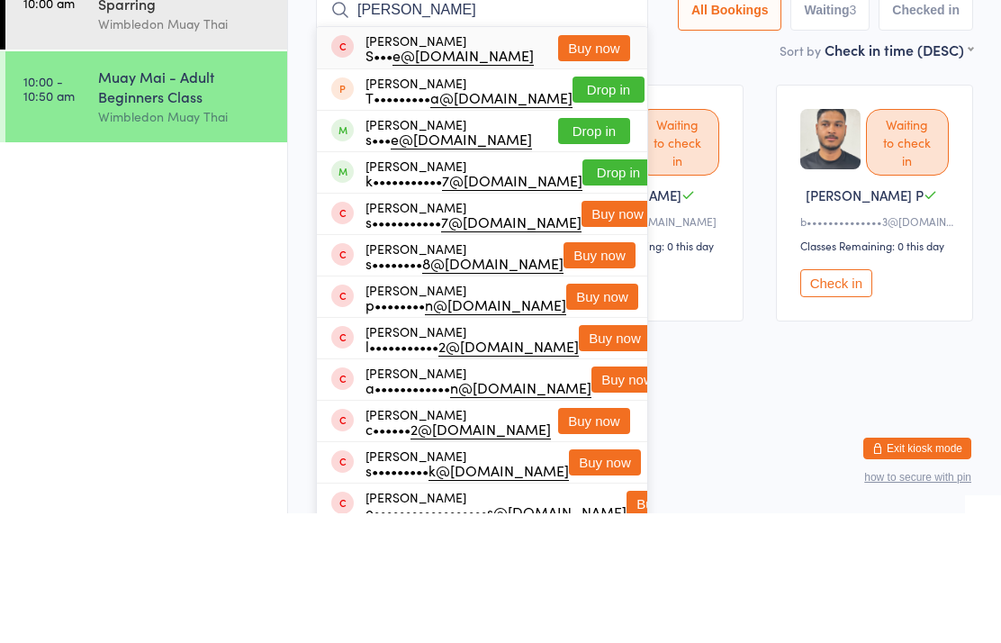
type input "[PERSON_NAME]"
click at [585, 289] on button "Drop in" at bounding box center [618, 302] width 72 height 26
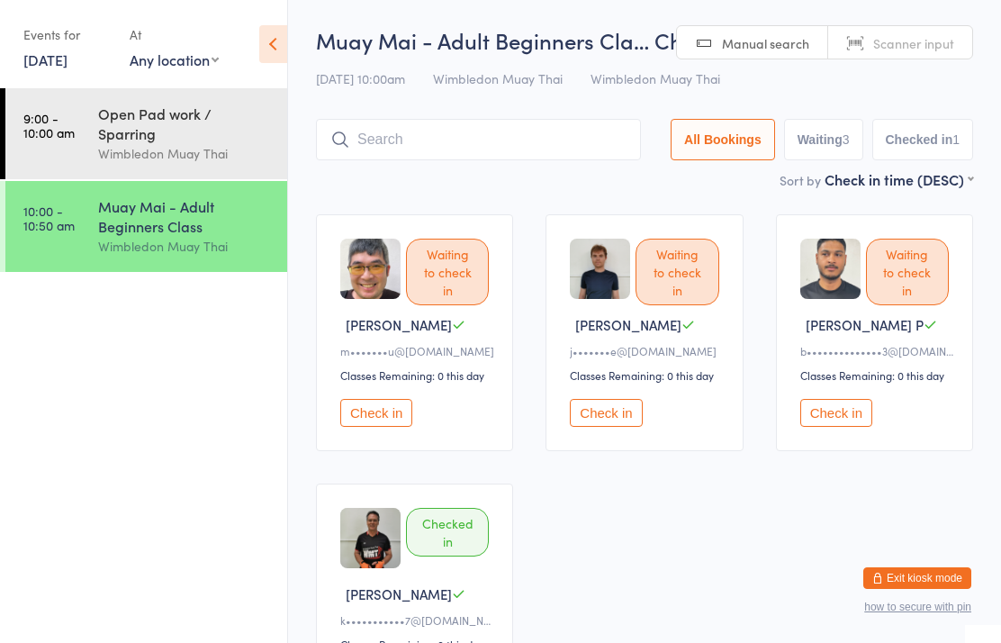
click at [174, 219] on div "Muay Mai - Adult Beginners Class" at bounding box center [185, 216] width 174 height 40
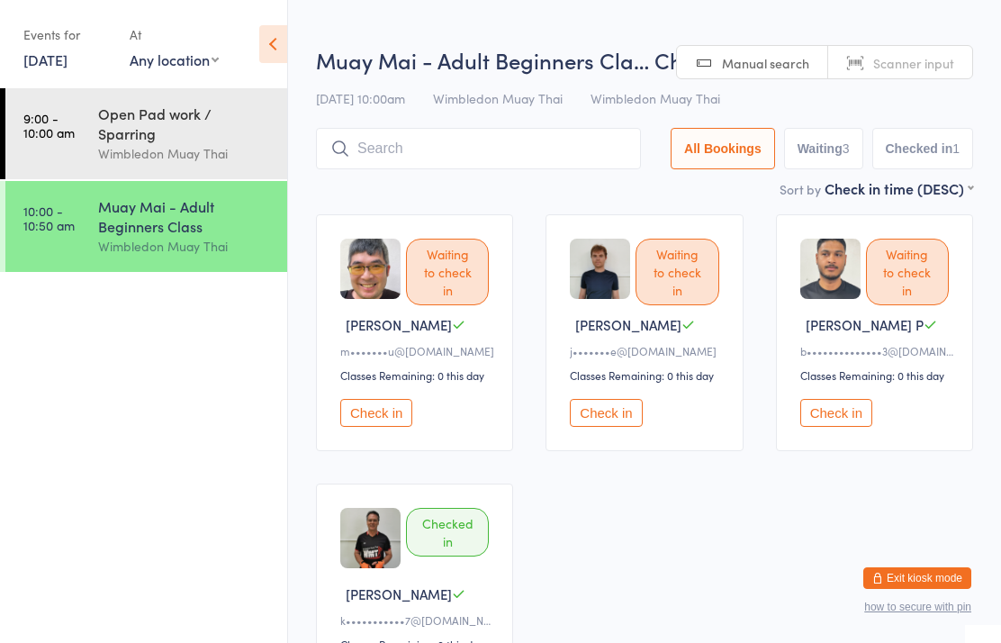
click at [387, 153] on input "search" at bounding box center [478, 148] width 325 height 41
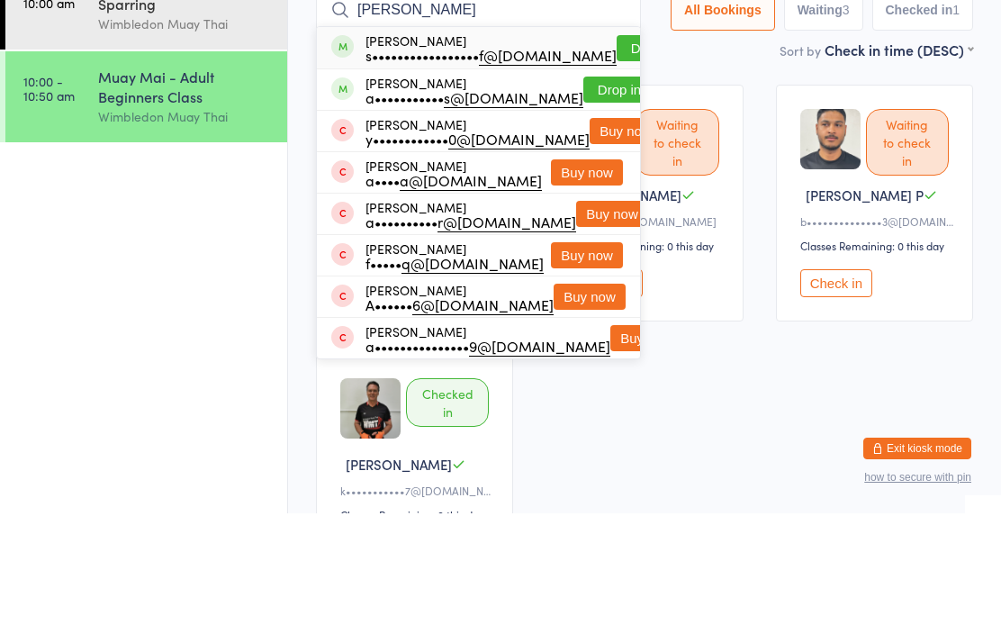
type input "[PERSON_NAME]"
click at [617, 165] on button "Drop in" at bounding box center [653, 178] width 72 height 26
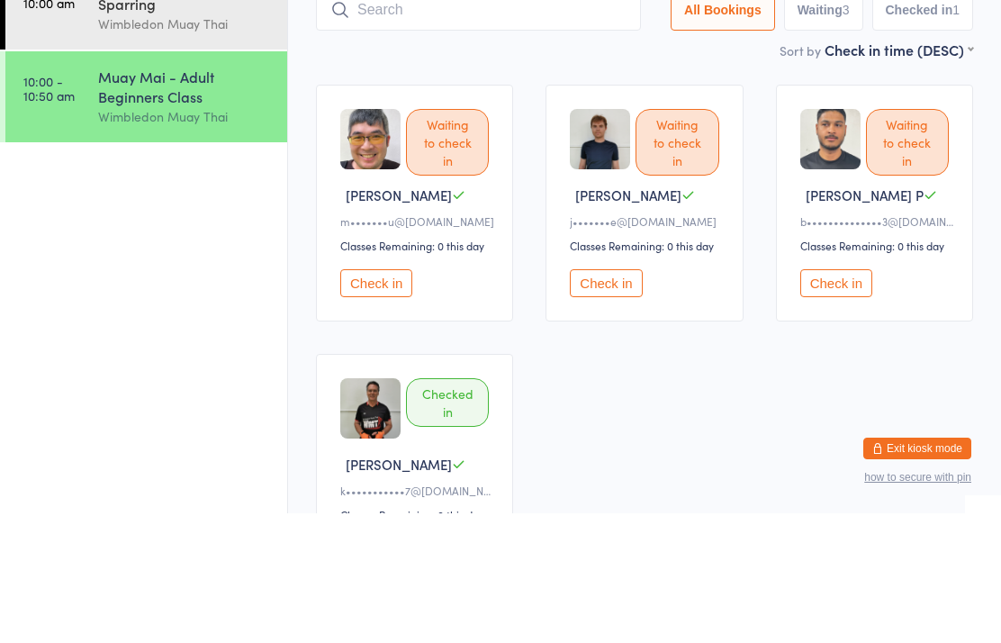
scroll to position [130, 0]
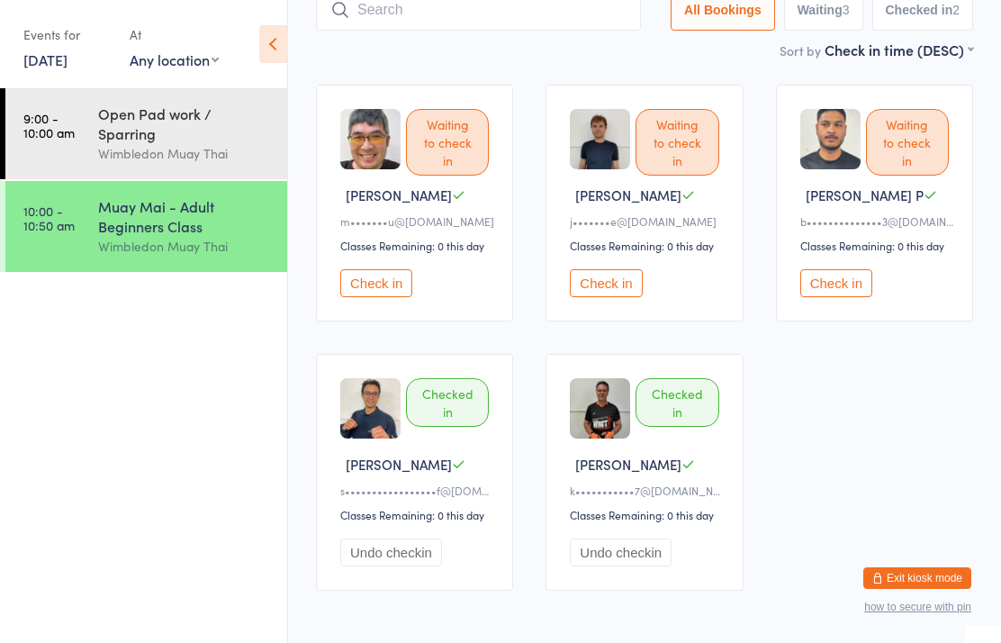
click at [850, 297] on button "Check in" at bounding box center [836, 283] width 72 height 28
click at [100, 113] on div "Open Pad work / Sparring" at bounding box center [185, 124] width 174 height 40
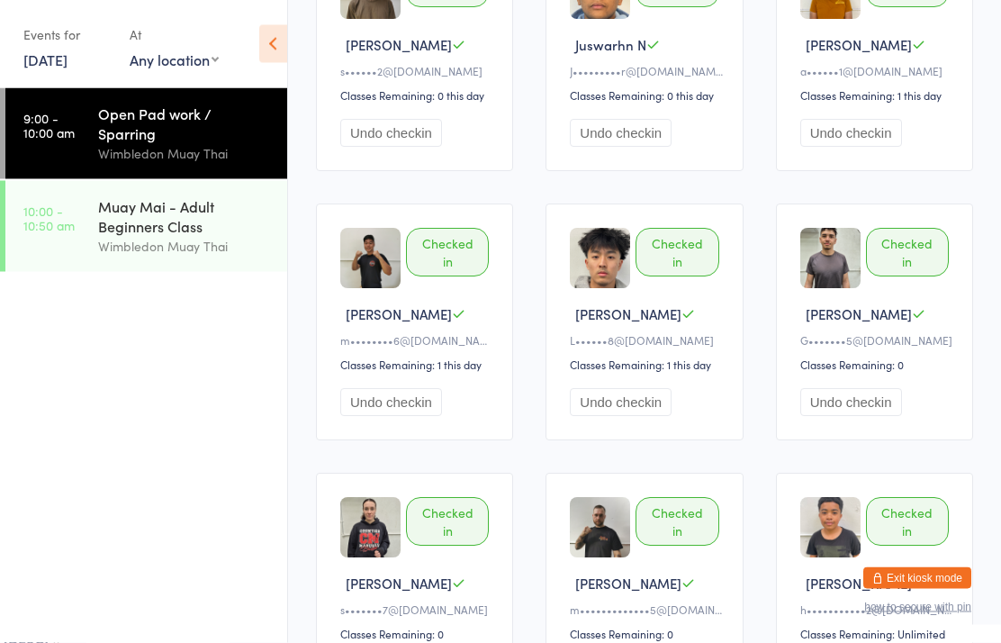
scroll to position [297, 0]
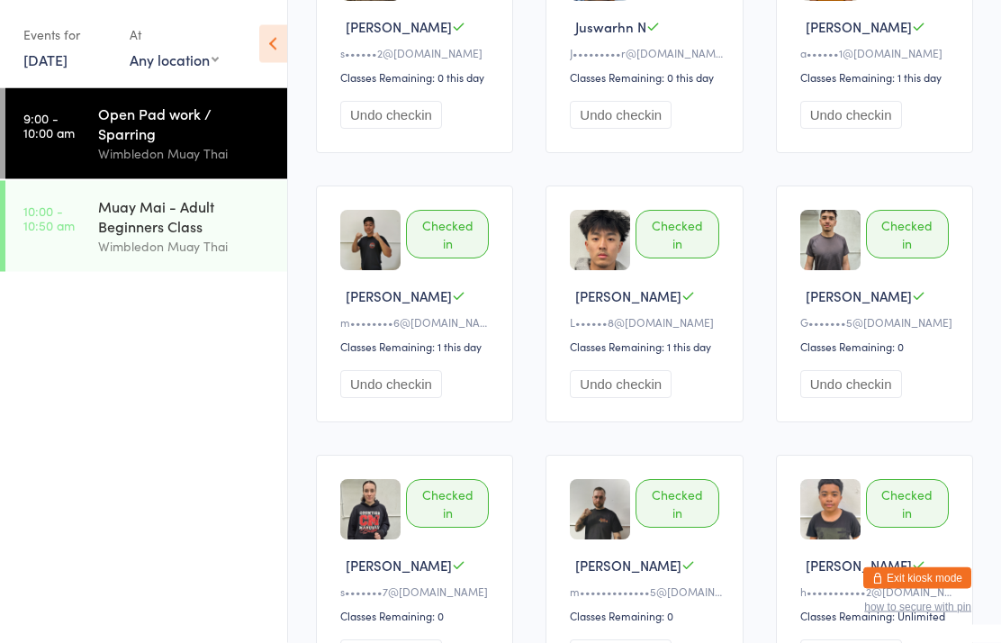
click at [176, 196] on div "Muay Mai - Adult Beginners Class" at bounding box center [185, 216] width 174 height 40
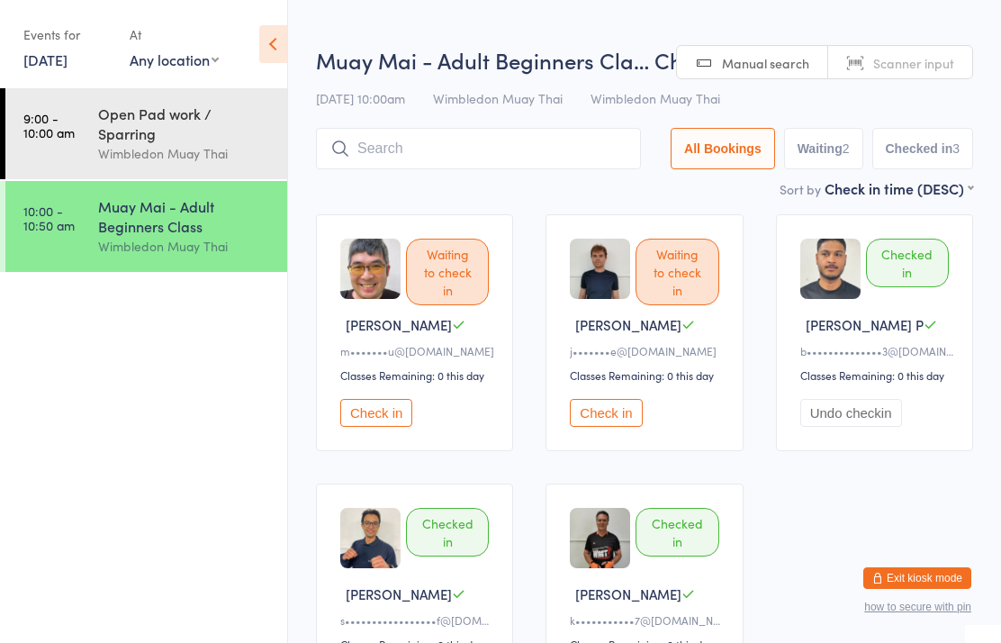
click at [518, 140] on input "search" at bounding box center [478, 148] width 325 height 41
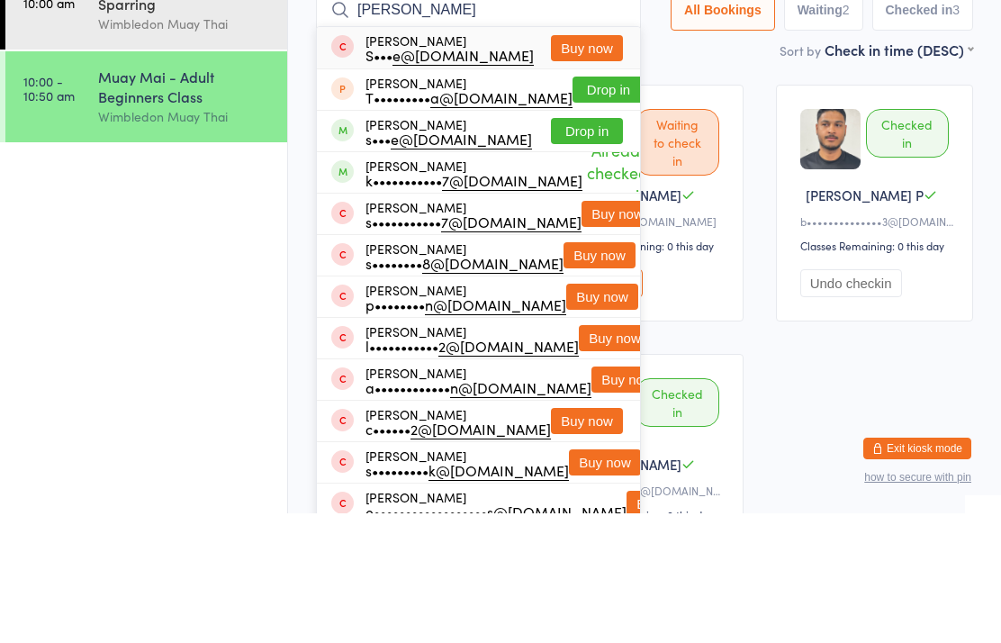
type input "[PERSON_NAME]"
click at [587, 248] on button "Drop in" at bounding box center [587, 261] width 72 height 26
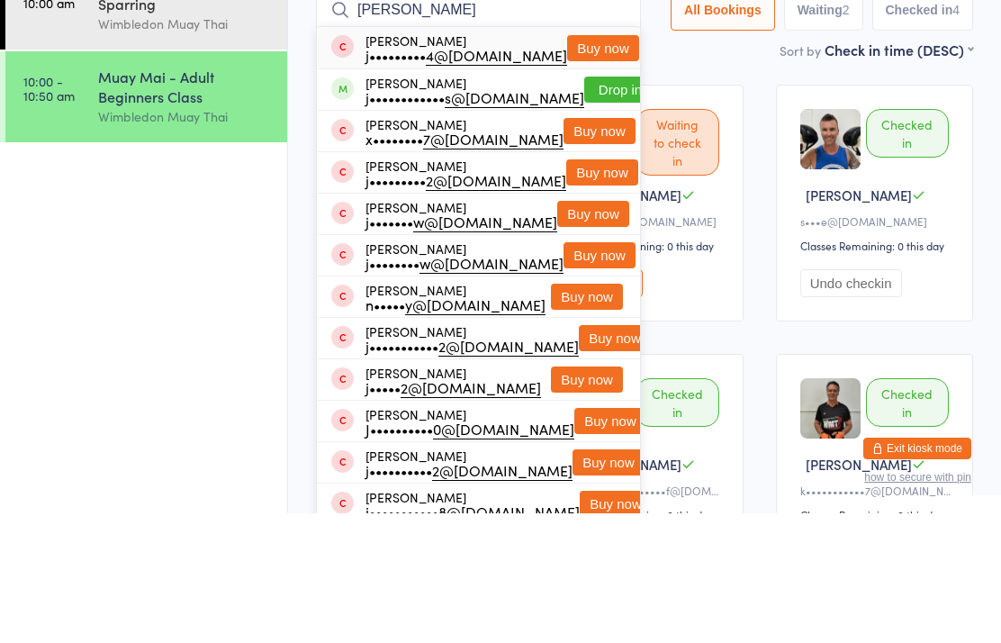
type input "[PERSON_NAME]"
click at [592, 206] on button "Drop in" at bounding box center [620, 219] width 72 height 26
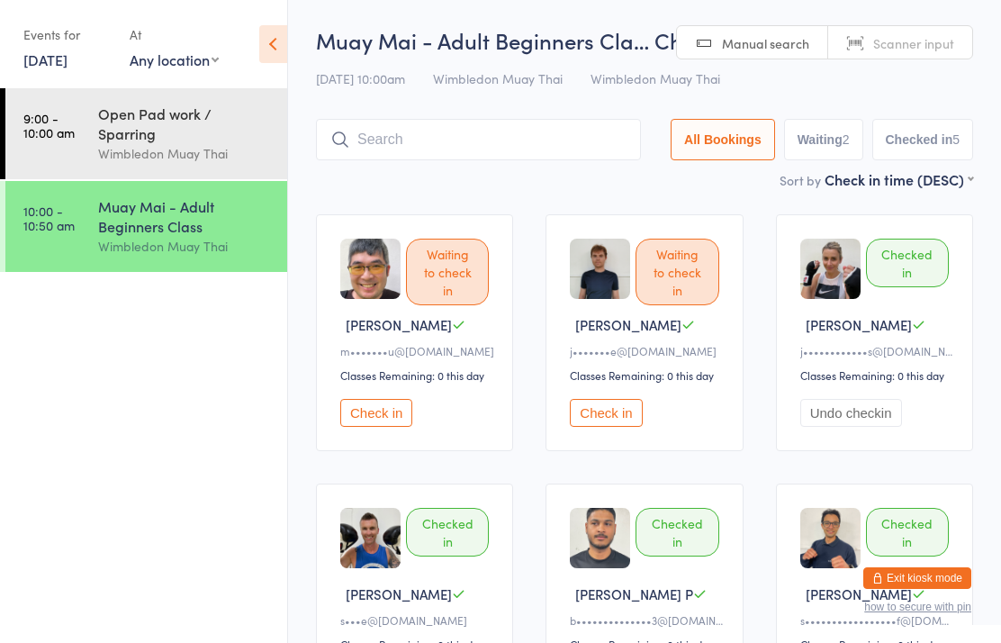
click at [428, 145] on input "search" at bounding box center [478, 139] width 325 height 41
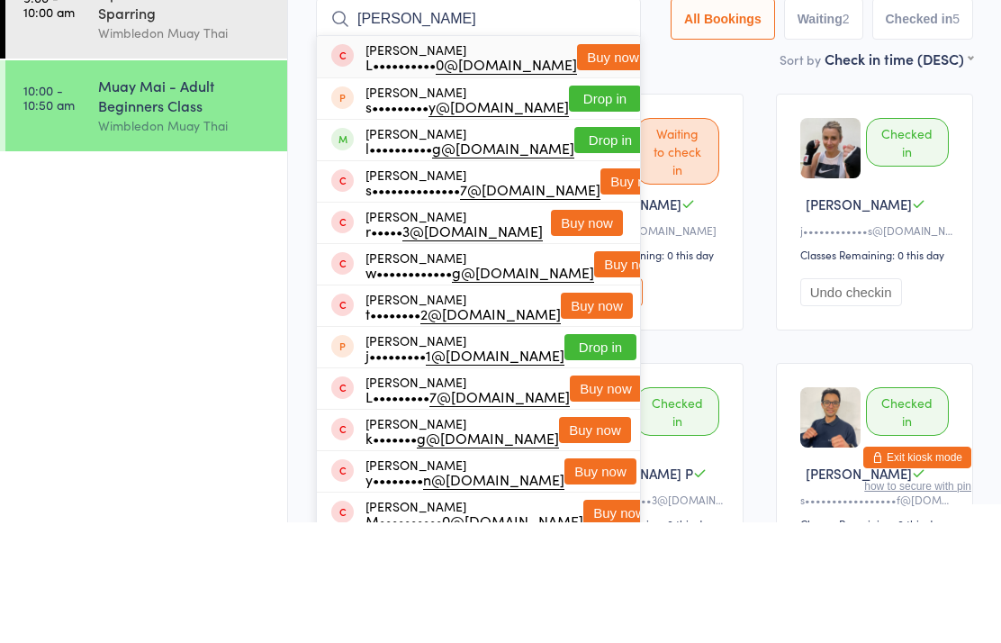
type input "[PERSON_NAME]"
click at [574, 248] on button "Drop in" at bounding box center [610, 261] width 72 height 26
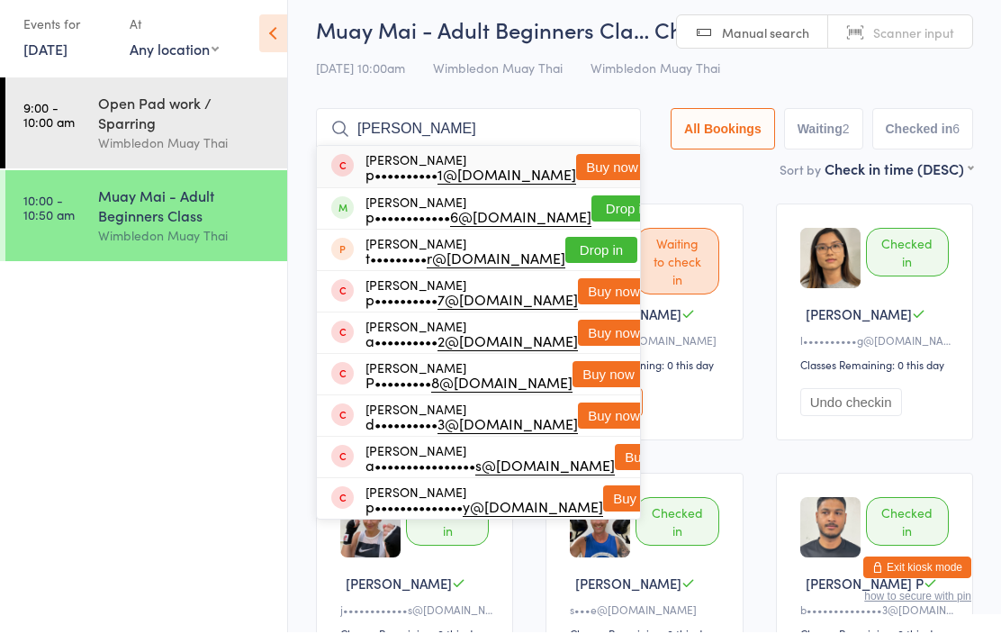
type input "[PERSON_NAME]"
click at [591, 210] on button "Drop in" at bounding box center [627, 219] width 72 height 26
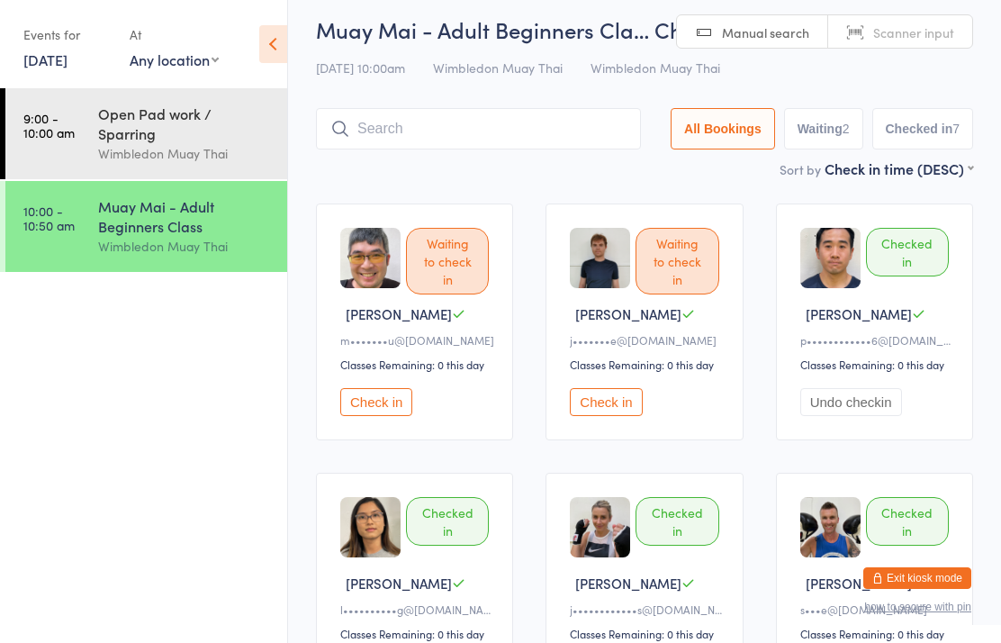
click at [448, 135] on input "search" at bounding box center [478, 128] width 325 height 41
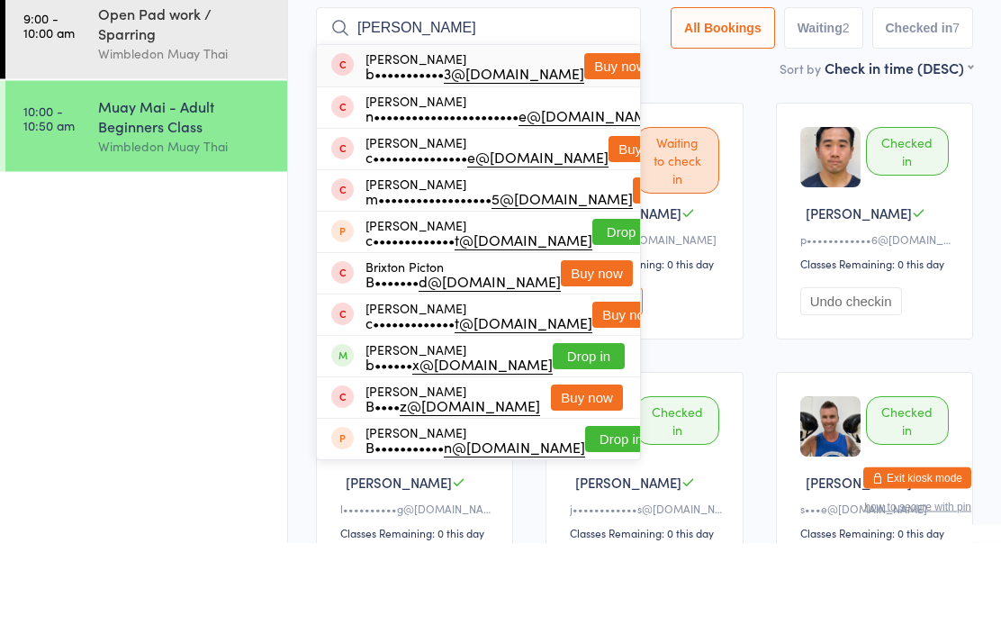
type input "[PERSON_NAME]"
click at [600, 154] on button "Buy now" at bounding box center [620, 167] width 72 height 26
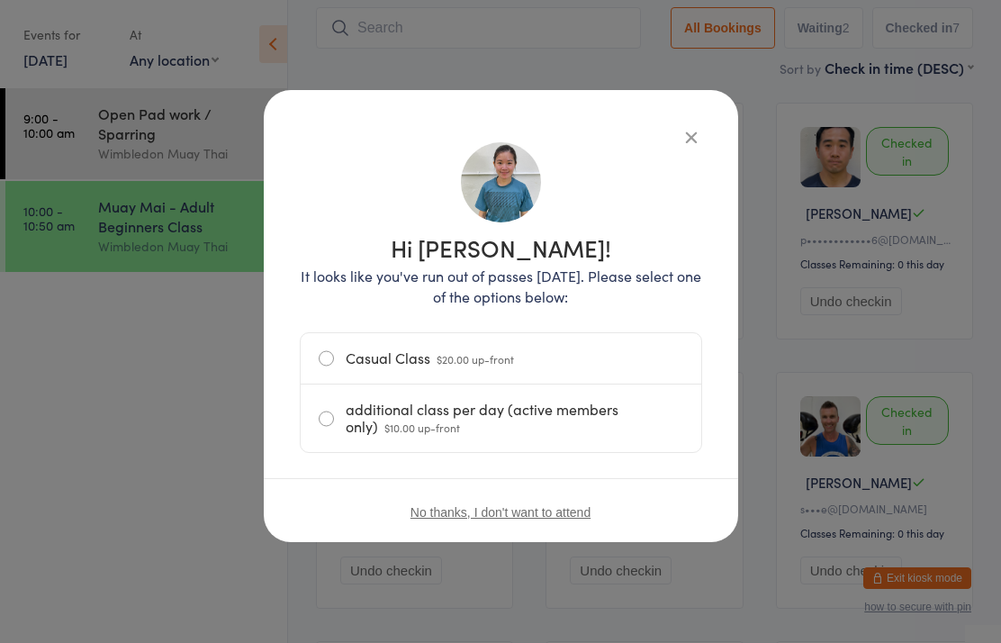
click at [567, 357] on label "Casual Class $20.00 up-front" at bounding box center [501, 358] width 365 height 50
click at [0, 0] on input "Casual Class $20.00 up-front" at bounding box center [0, 0] width 0 height 0
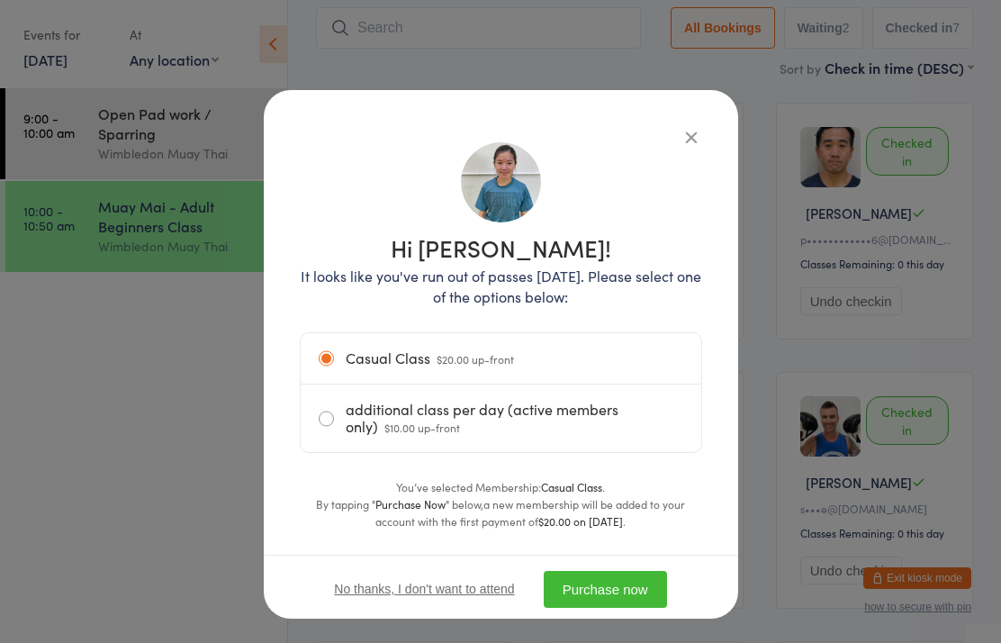
click at [628, 590] on button "Purchase now" at bounding box center [605, 589] width 123 height 37
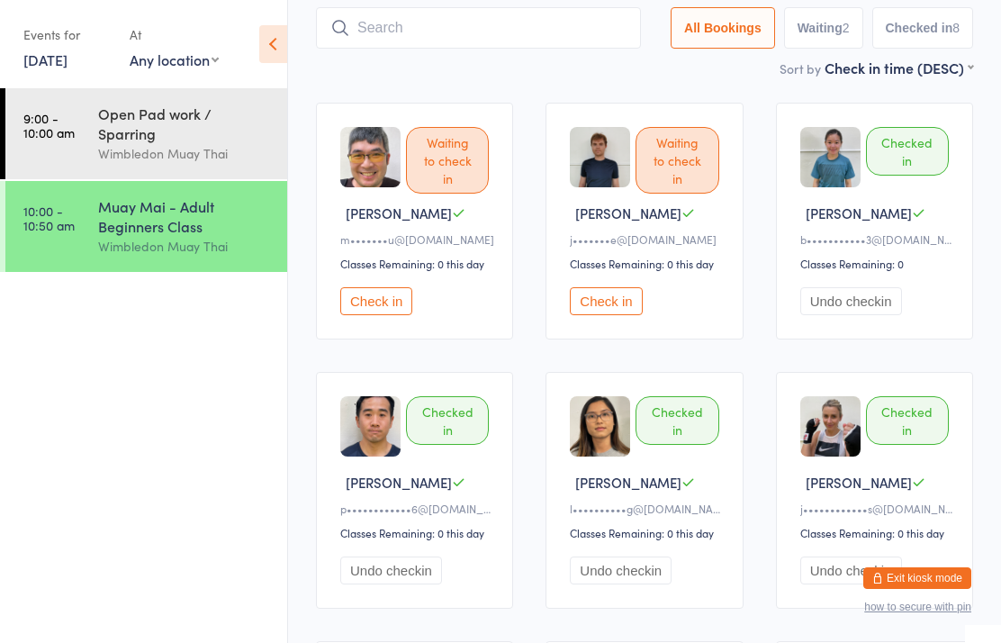
click at [374, 33] on input "search" at bounding box center [478, 27] width 325 height 41
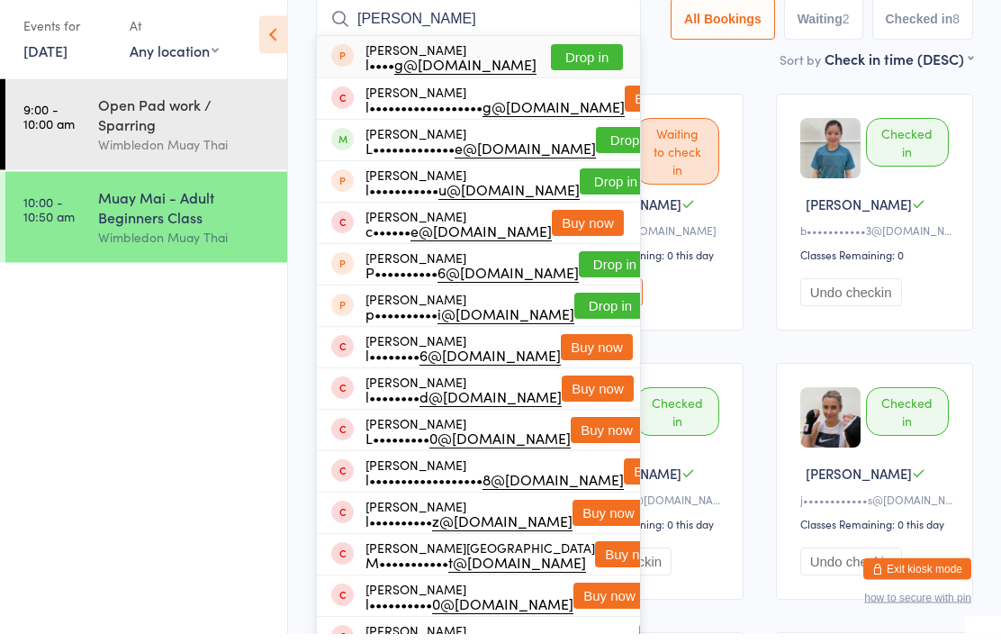
type input "[PERSON_NAME]"
click at [596, 142] on button "Drop in" at bounding box center [632, 150] width 72 height 26
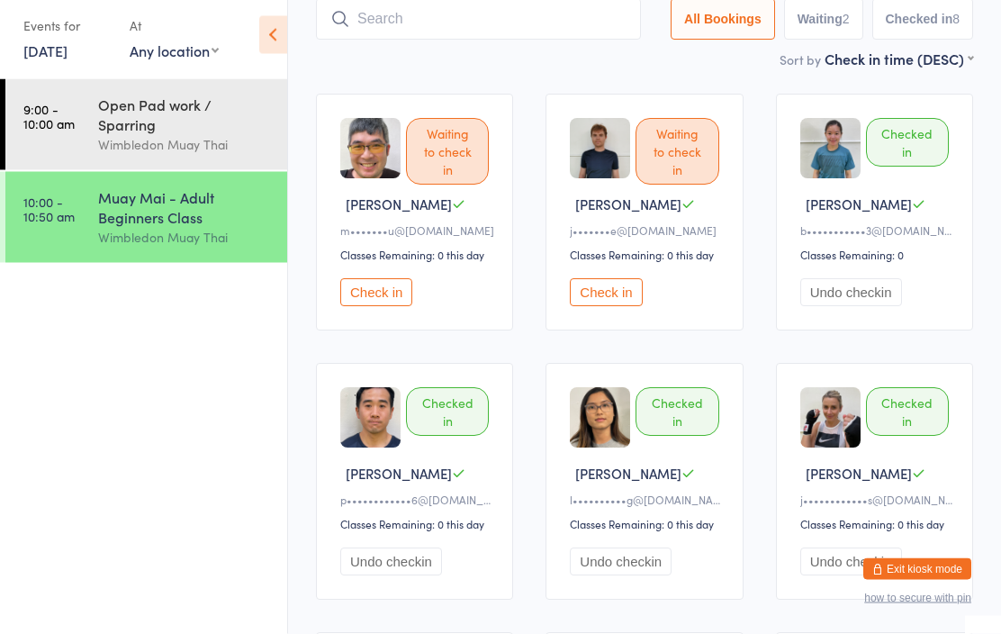
scroll to position [121, 0]
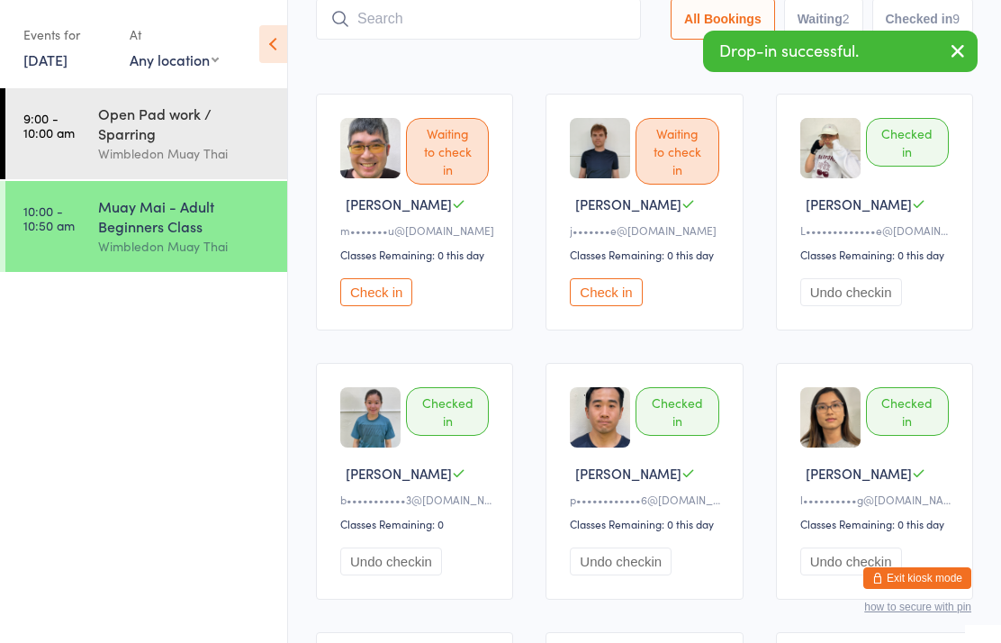
click at [69, 203] on time "10:00 - 10:50 am" at bounding box center [48, 217] width 51 height 29
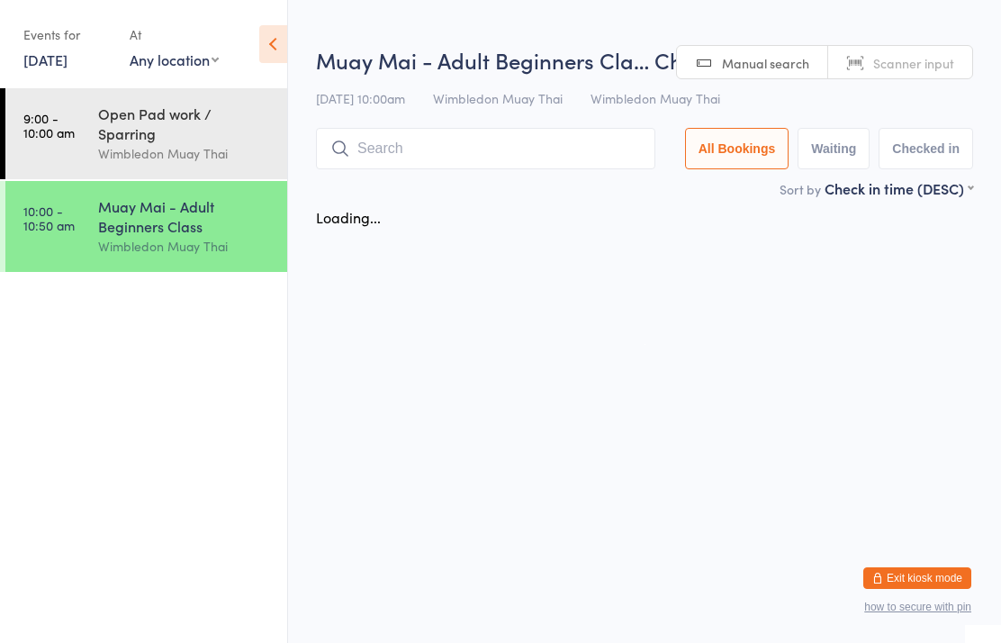
scroll to position [0, 0]
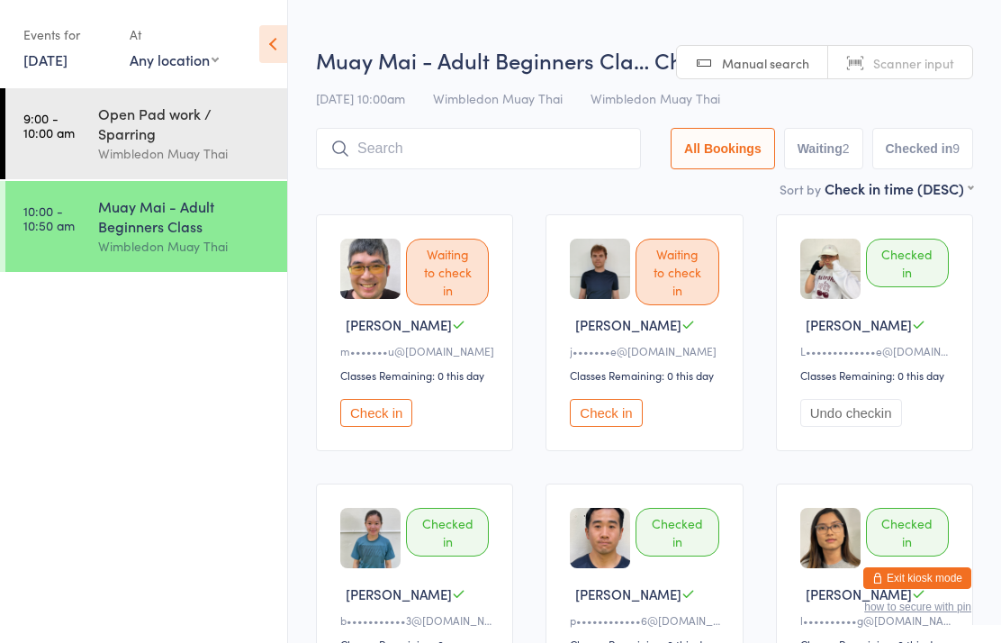
click at [401, 145] on input "search" at bounding box center [478, 148] width 325 height 41
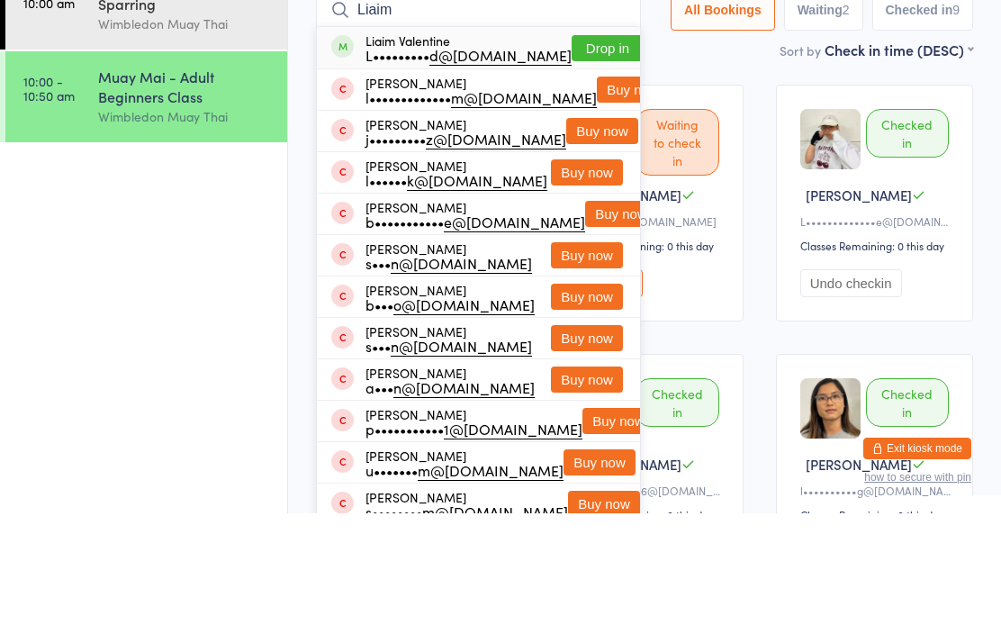
type input "Liaim"
click at [575, 165] on button "Drop in" at bounding box center [608, 178] width 72 height 26
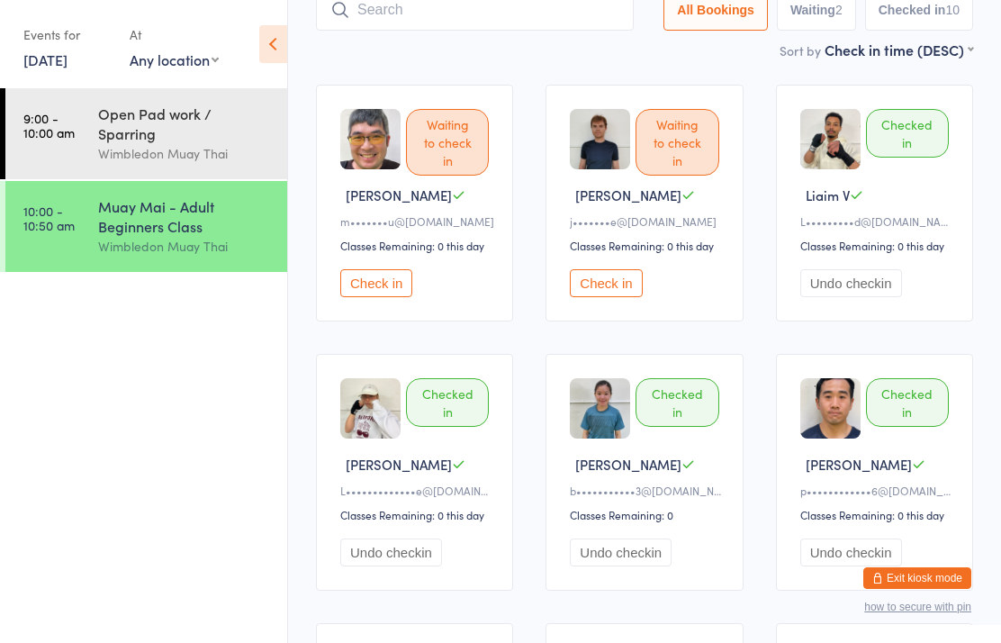
click at [569, 25] on input "search" at bounding box center [475, 9] width 318 height 41
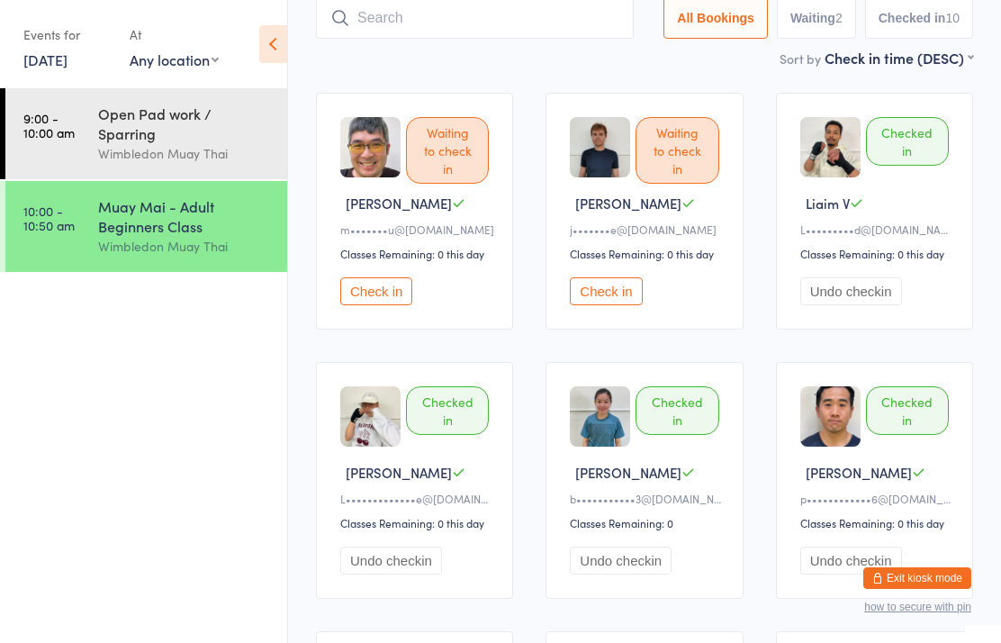
scroll to position [121, 0]
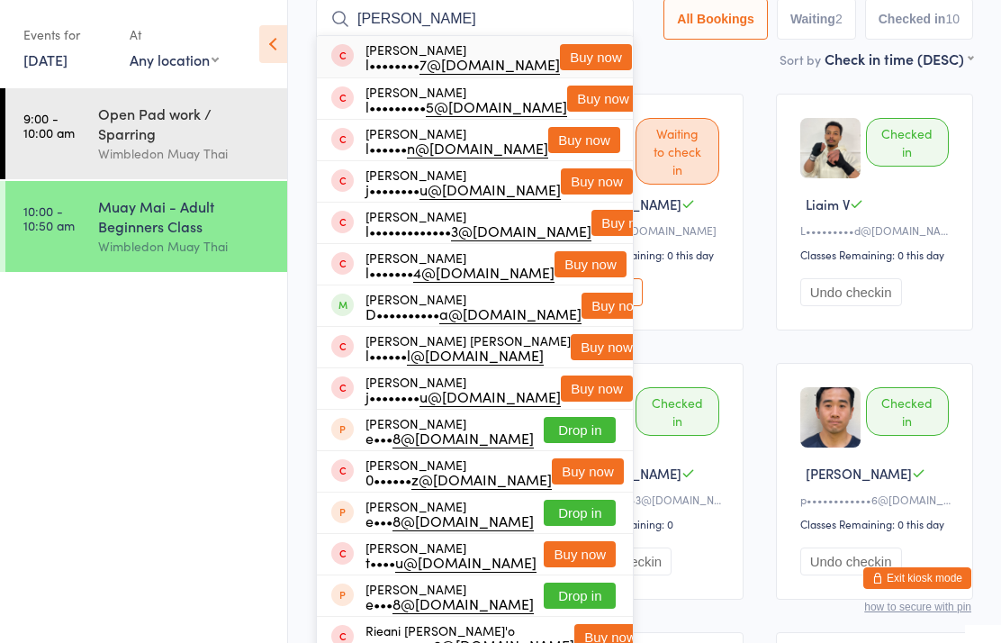
type input "[PERSON_NAME]"
click at [581, 99] on button "Buy now" at bounding box center [603, 99] width 72 height 26
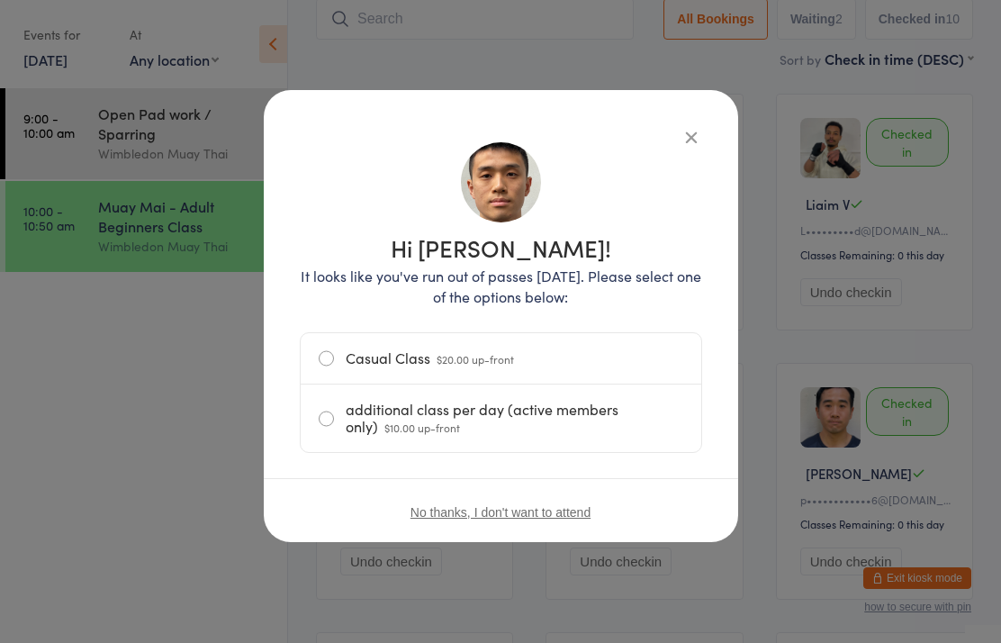
click at [402, 365] on label "Casual Class $20.00 up-front" at bounding box center [501, 358] width 365 height 50
click at [0, 0] on input "Casual Class $20.00 up-front" at bounding box center [0, 0] width 0 height 0
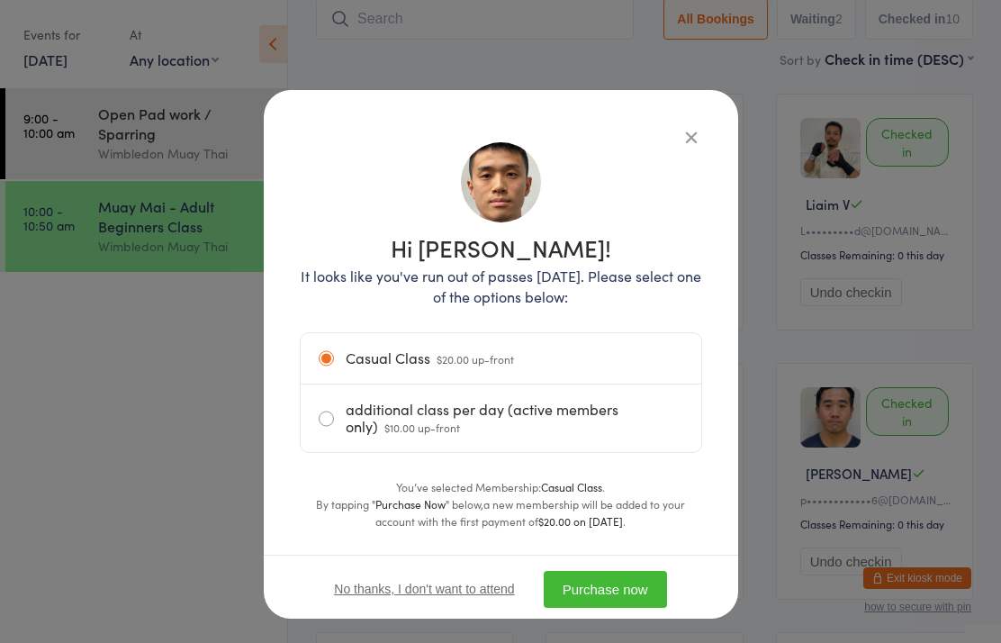
click at [637, 592] on button "Purchase now" at bounding box center [605, 589] width 123 height 37
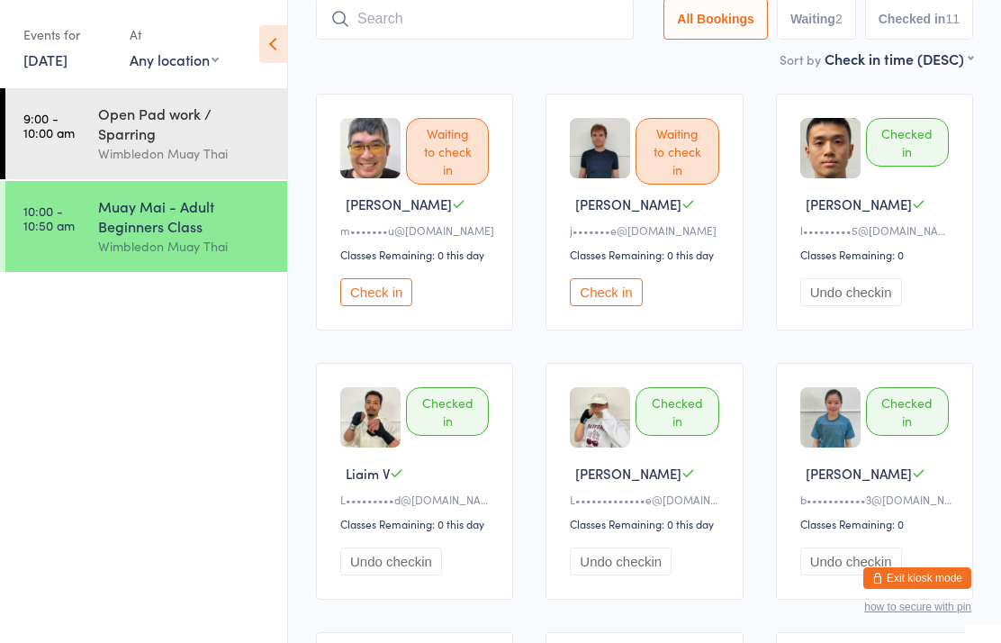
click at [604, 288] on button "Check in" at bounding box center [606, 292] width 72 height 28
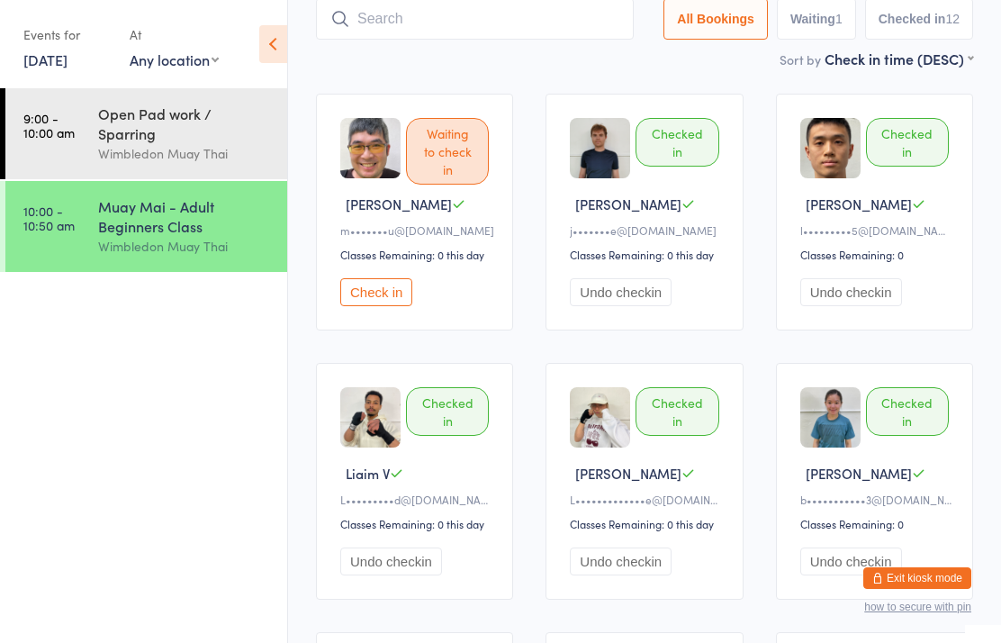
click at [390, 13] on input "search" at bounding box center [475, 18] width 318 height 41
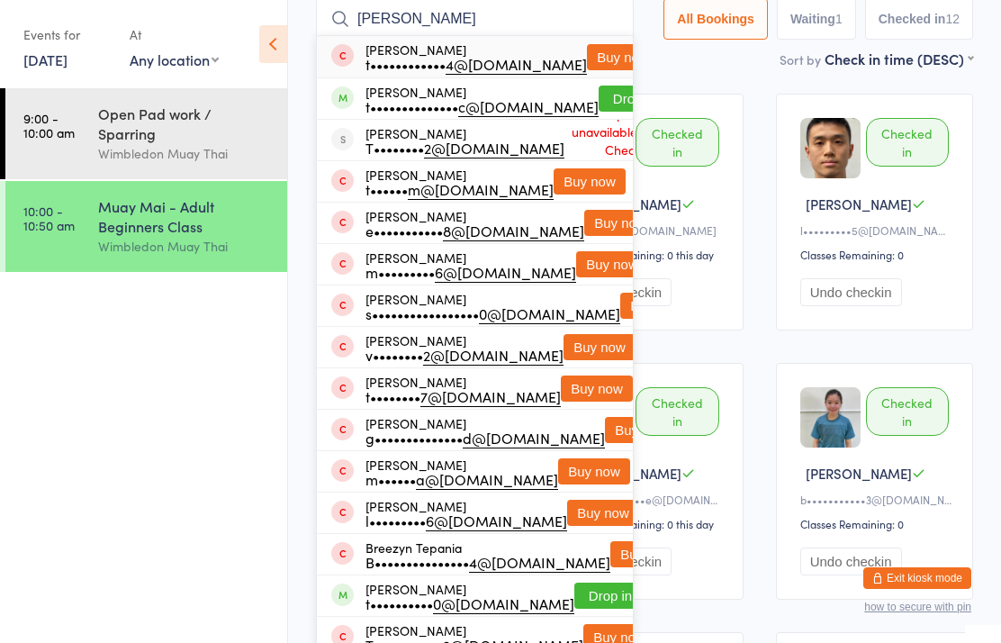
type input "[PERSON_NAME]"
click at [599, 93] on button "Drop in" at bounding box center [635, 99] width 72 height 26
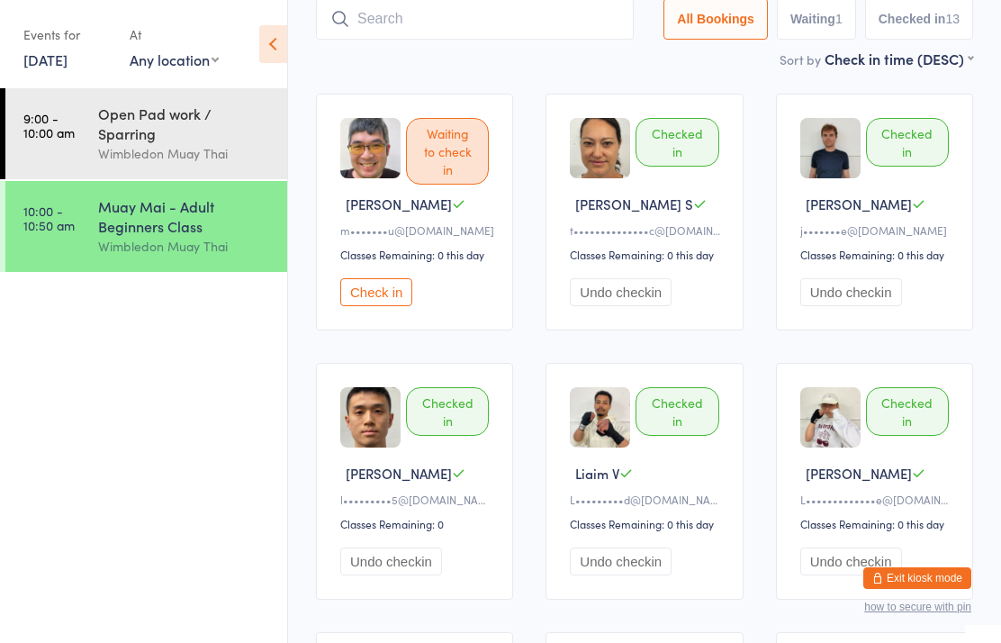
click at [416, 274] on div "Waiting to check in [PERSON_NAME] D m••••••• u@[DOMAIN_NAME] Classes Remaining:…" at bounding box center [414, 212] width 197 height 237
click at [389, 294] on button "Check in" at bounding box center [376, 292] width 72 height 28
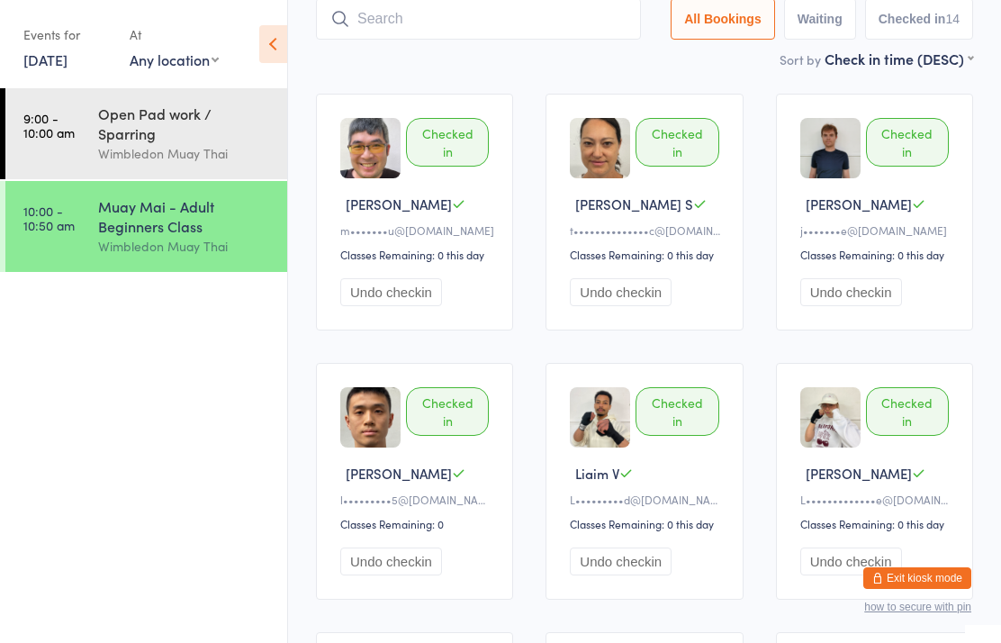
click at [497, 32] on input "search" at bounding box center [478, 18] width 325 height 41
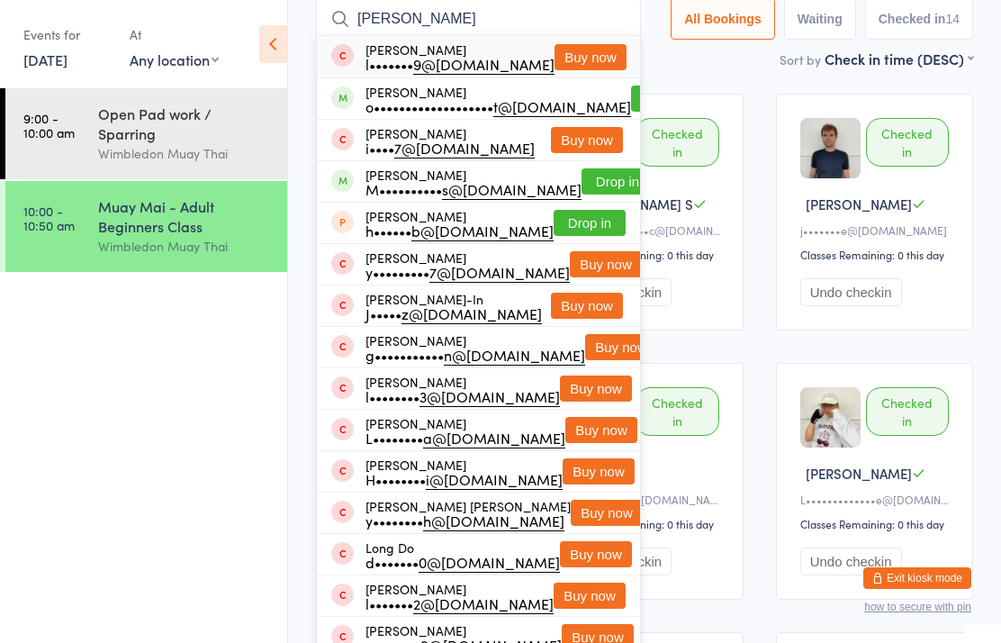
type input "[PERSON_NAME]"
click at [595, 70] on button "Buy now" at bounding box center [590, 57] width 72 height 26
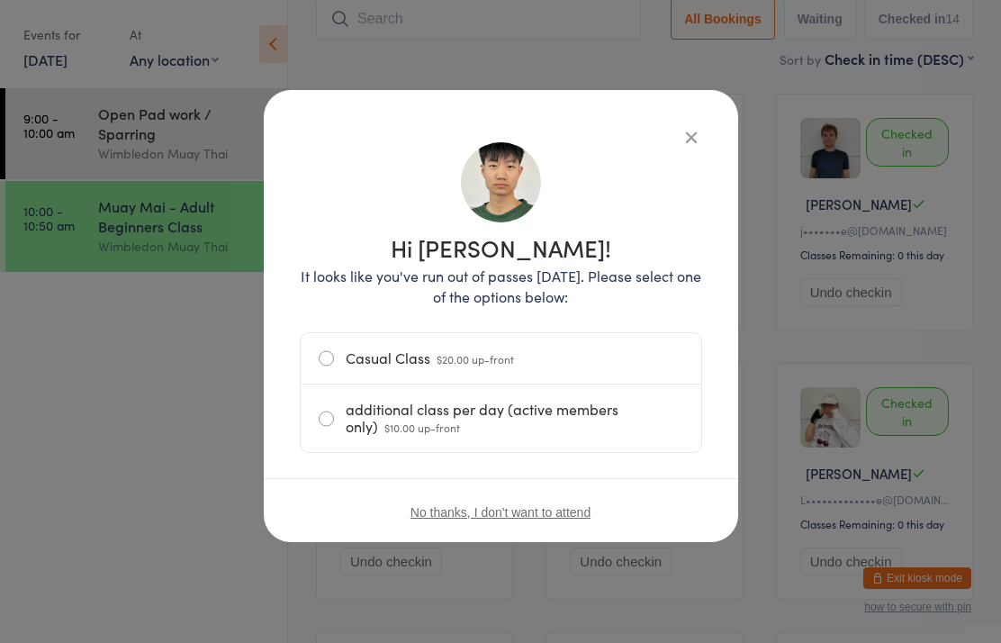
click at [643, 353] on label "Casual Class $20.00 up-front" at bounding box center [501, 358] width 365 height 50
click at [0, 0] on input "Casual Class $20.00 up-front" at bounding box center [0, 0] width 0 height 0
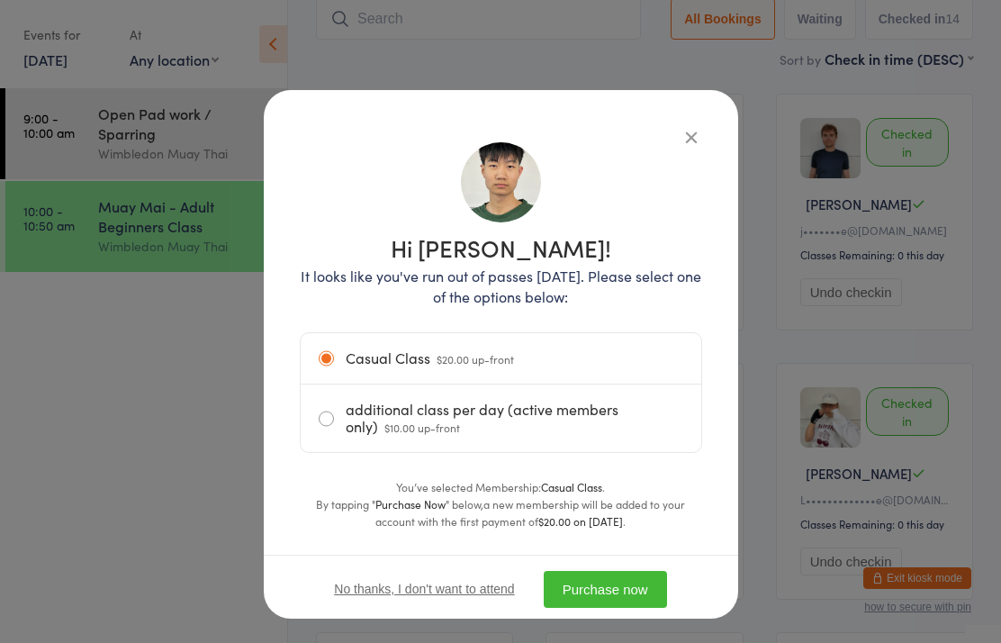
click at [644, 599] on button "Purchase now" at bounding box center [605, 589] width 123 height 37
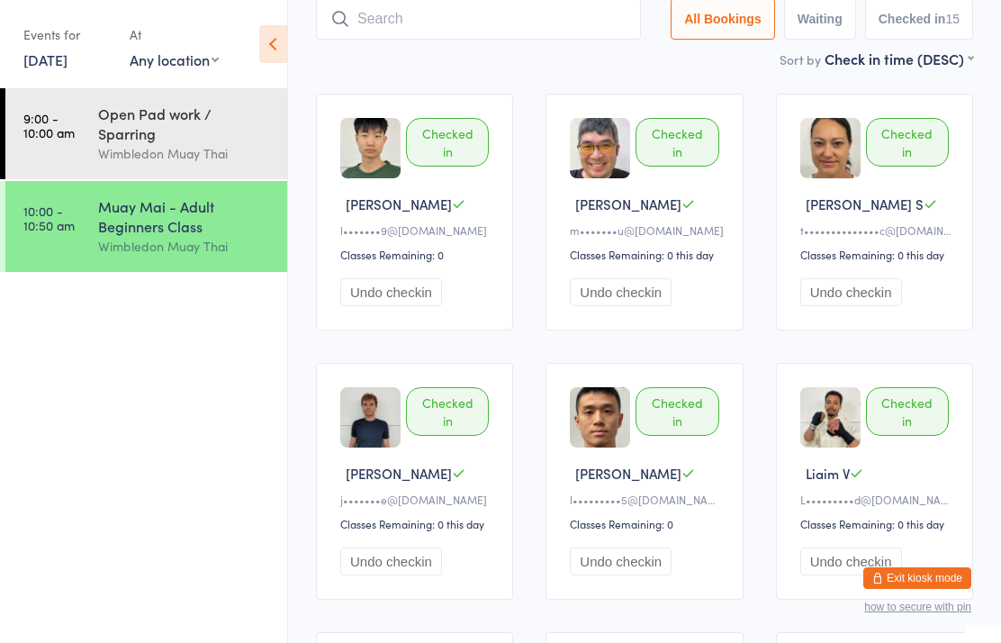
click at [134, 212] on div "Muay Mai - Adult Beginners Class" at bounding box center [185, 216] width 174 height 40
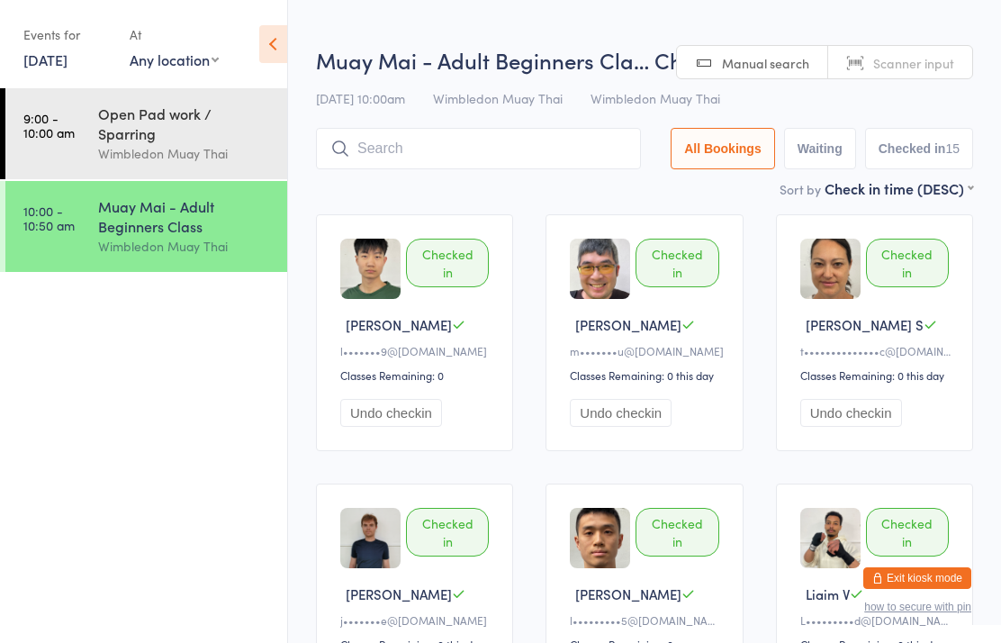
click at [409, 120] on div "Muay Mai - Adult Beginners Cla… Check-in [DATE] 10:00am Wimbledon Muay Thai Wim…" at bounding box center [644, 111] width 657 height 133
click at [407, 158] on input "search" at bounding box center [478, 148] width 325 height 41
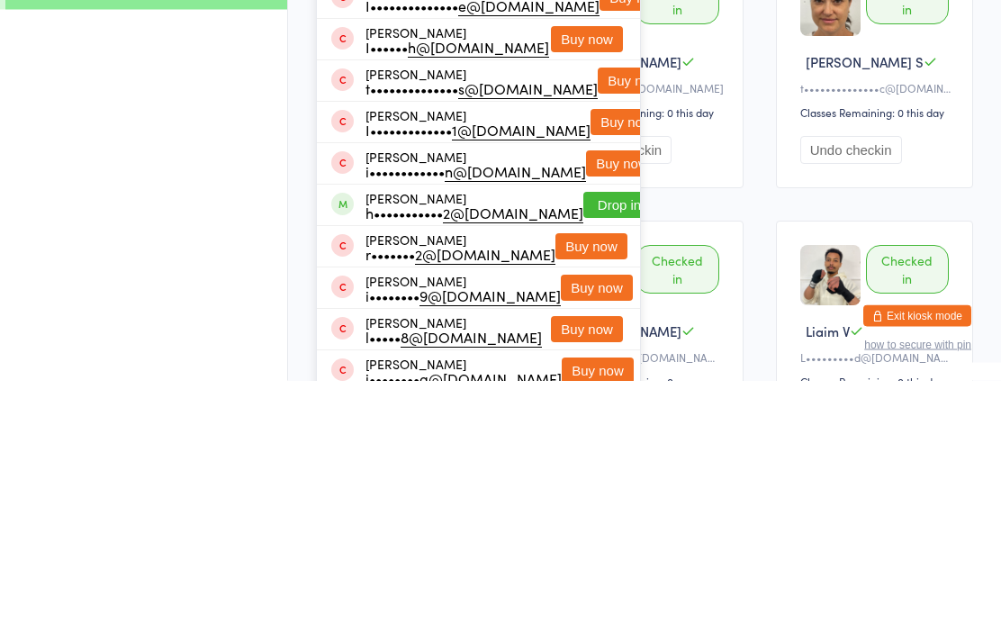
type input "[PERSON_NAME]"
click at [588, 455] on button "Drop in" at bounding box center [619, 468] width 72 height 26
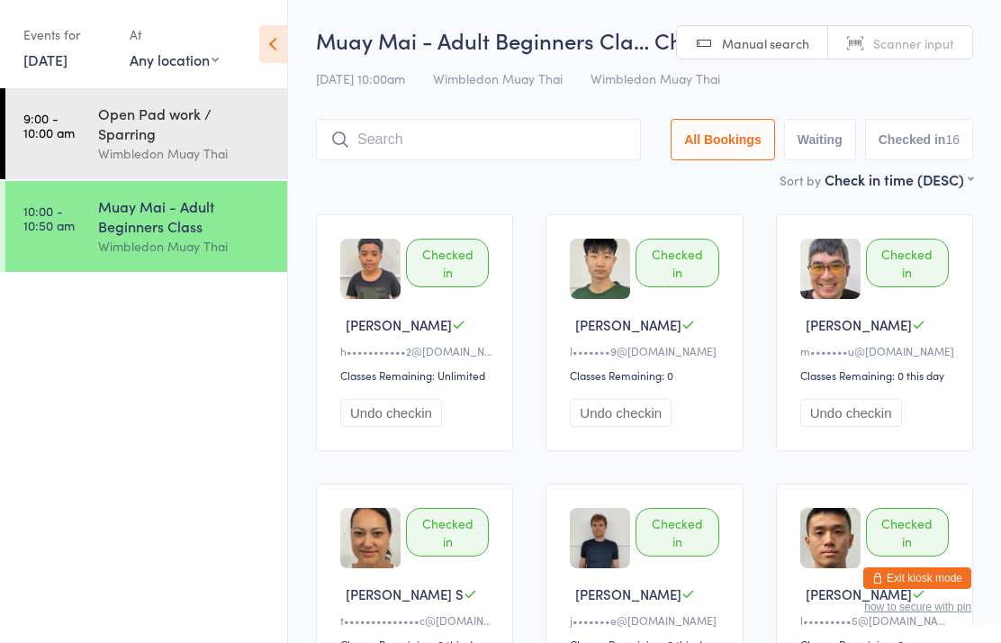
click at [722, 132] on button "All Bookings" at bounding box center [723, 139] width 104 height 41
click at [734, 150] on button "All Bookings" at bounding box center [723, 139] width 104 height 41
click at [816, 154] on button "Waiting" at bounding box center [820, 139] width 72 height 41
select select "0"
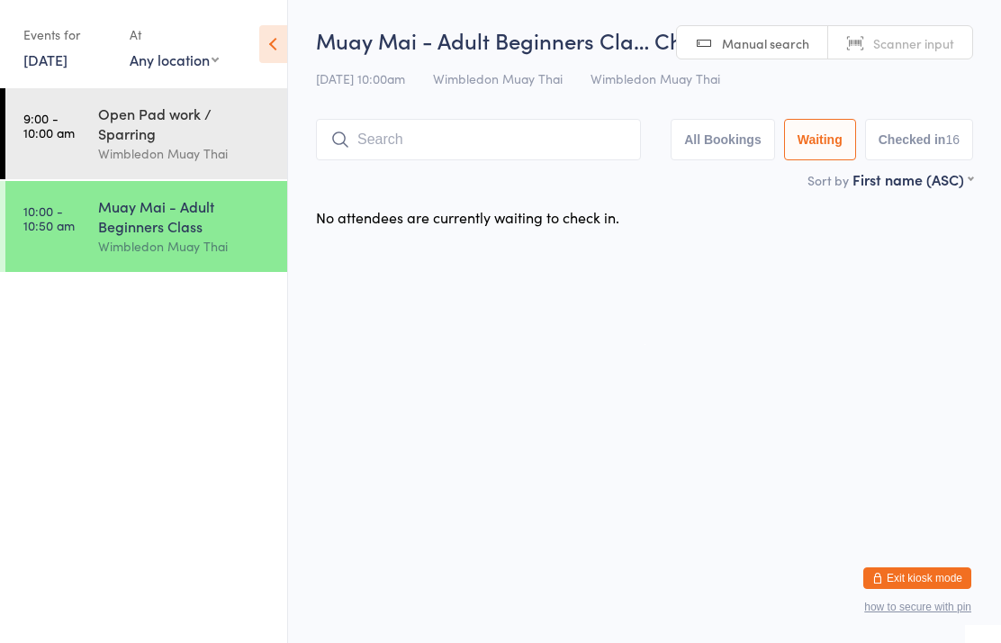
click at [729, 135] on button "All Bookings" at bounding box center [723, 139] width 104 height 41
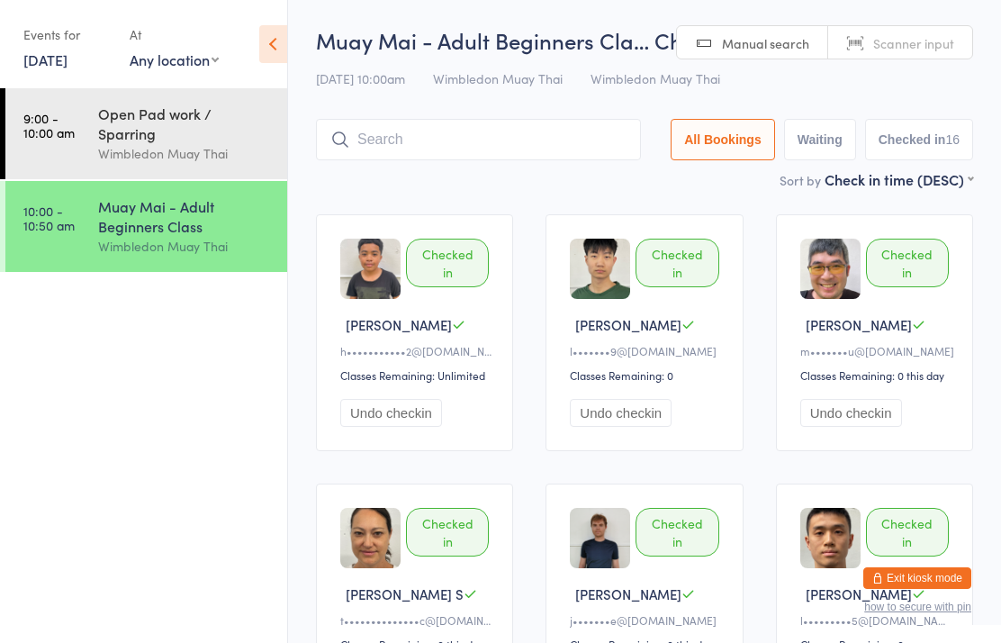
click at [925, 147] on button "Checked in 16" at bounding box center [919, 139] width 108 height 41
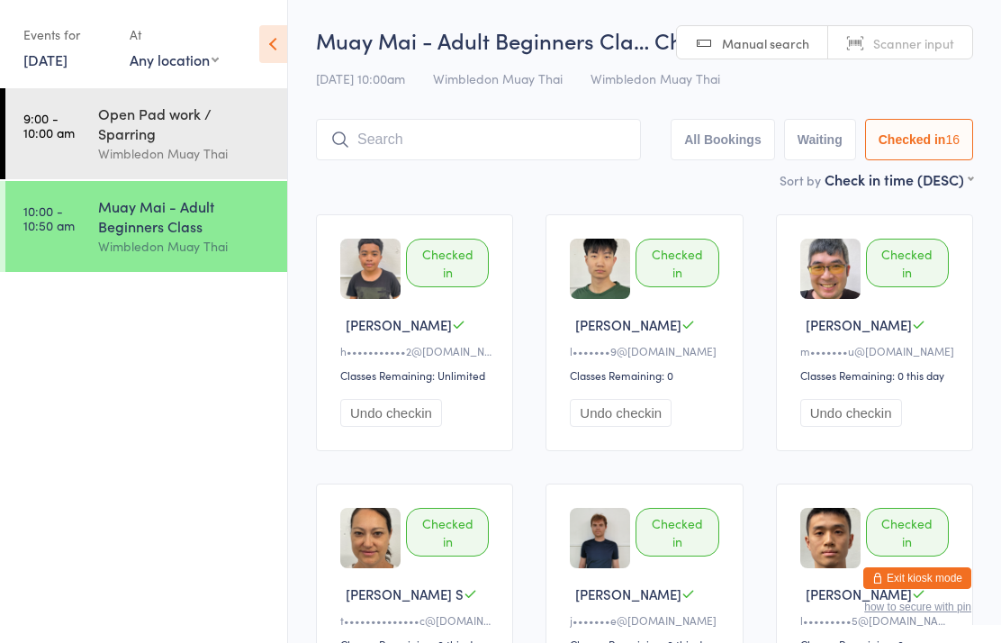
click at [723, 144] on button "All Bookings" at bounding box center [723, 139] width 104 height 41
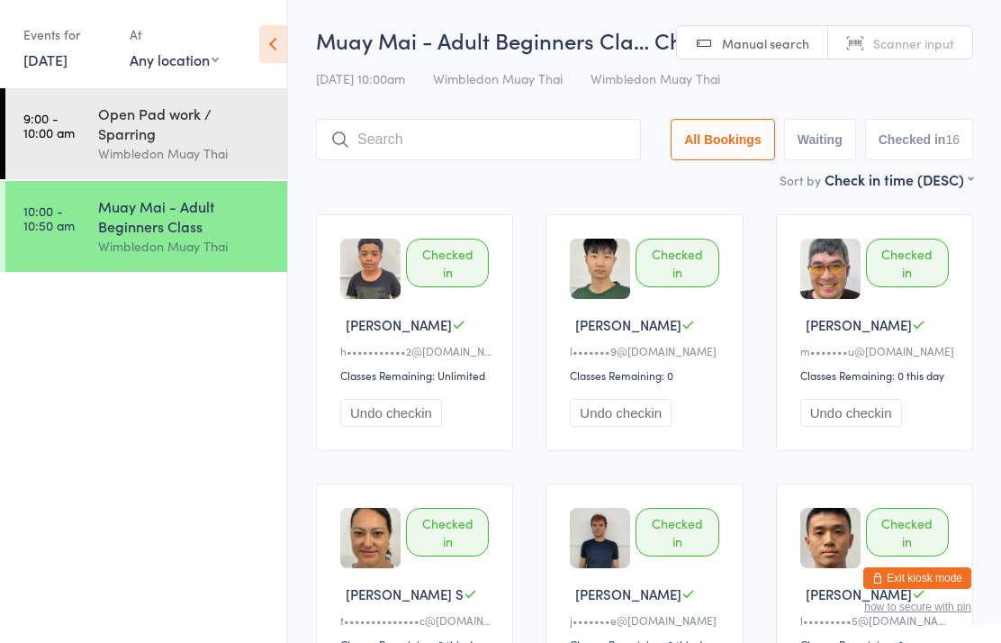
click at [215, 143] on div "Wimbledon Muay Thai" at bounding box center [185, 153] width 174 height 21
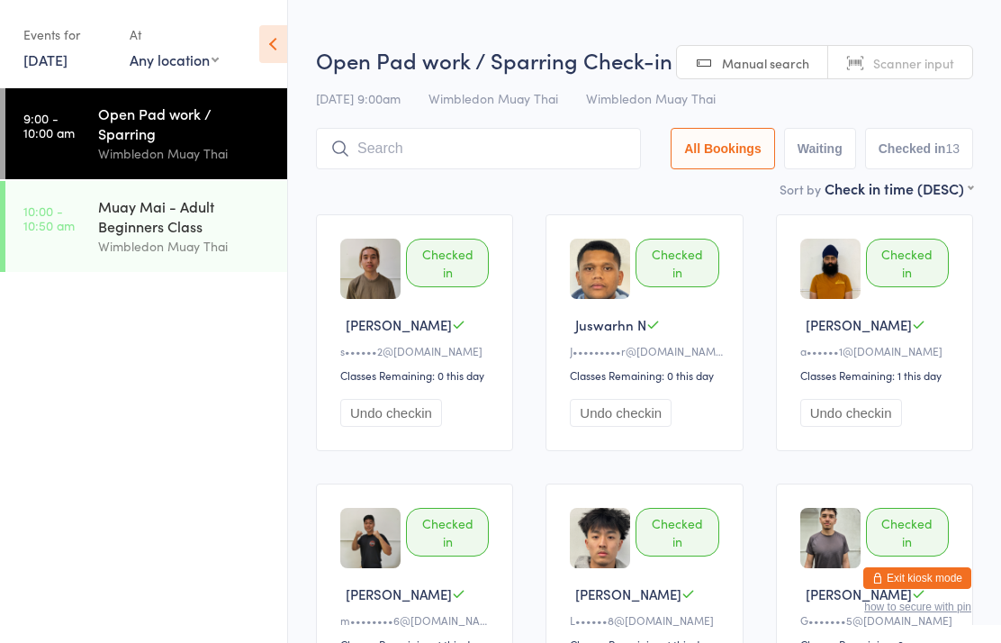
click at [191, 203] on div "Muay Mai - Adult Beginners Class" at bounding box center [185, 216] width 174 height 40
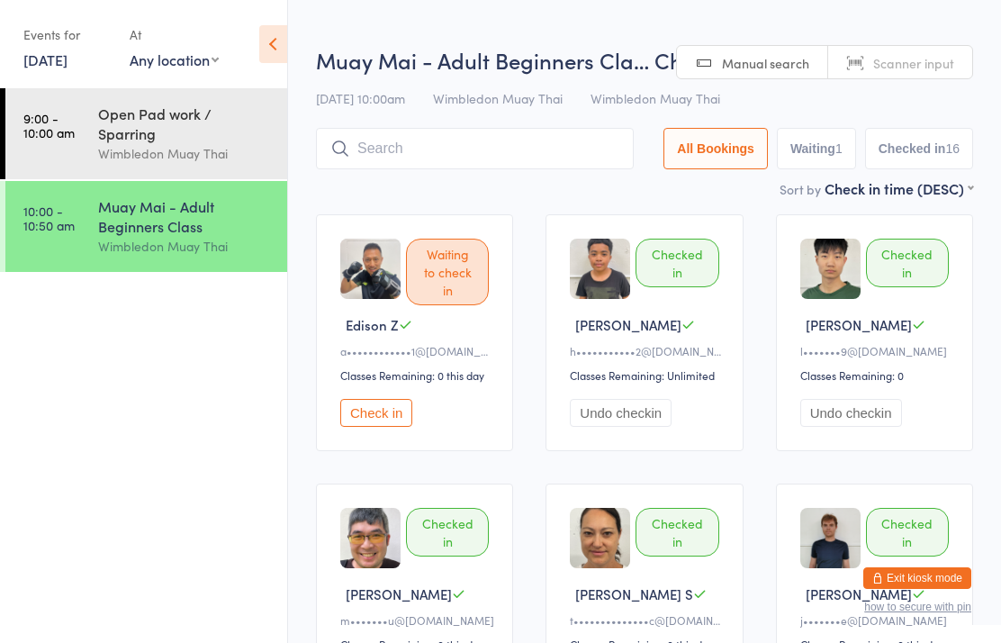
click at [393, 409] on button "Check in" at bounding box center [376, 413] width 72 height 28
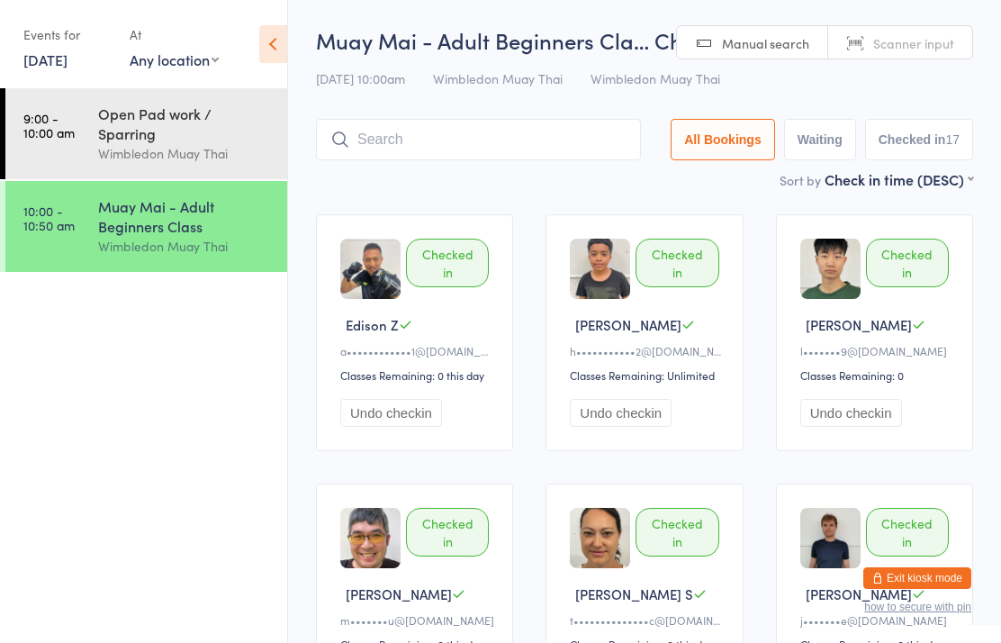
click at [169, 221] on div "Muay Mai - Adult Beginners Class" at bounding box center [185, 216] width 174 height 40
click at [518, 126] on input "search" at bounding box center [478, 139] width 325 height 41
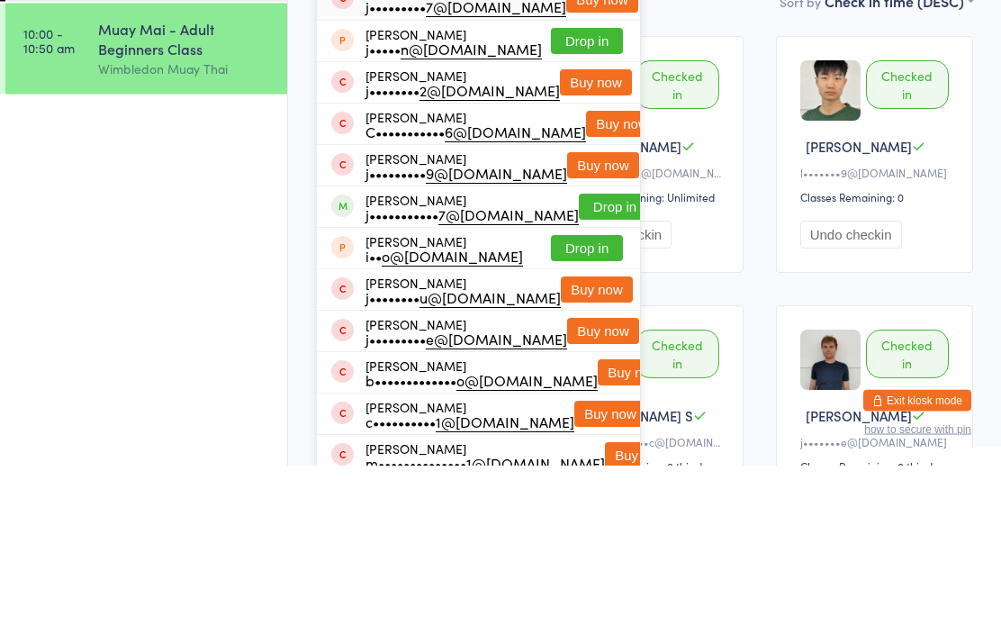
type input "[PERSON_NAME]"
click at [591, 372] on button "Drop in" at bounding box center [615, 385] width 72 height 26
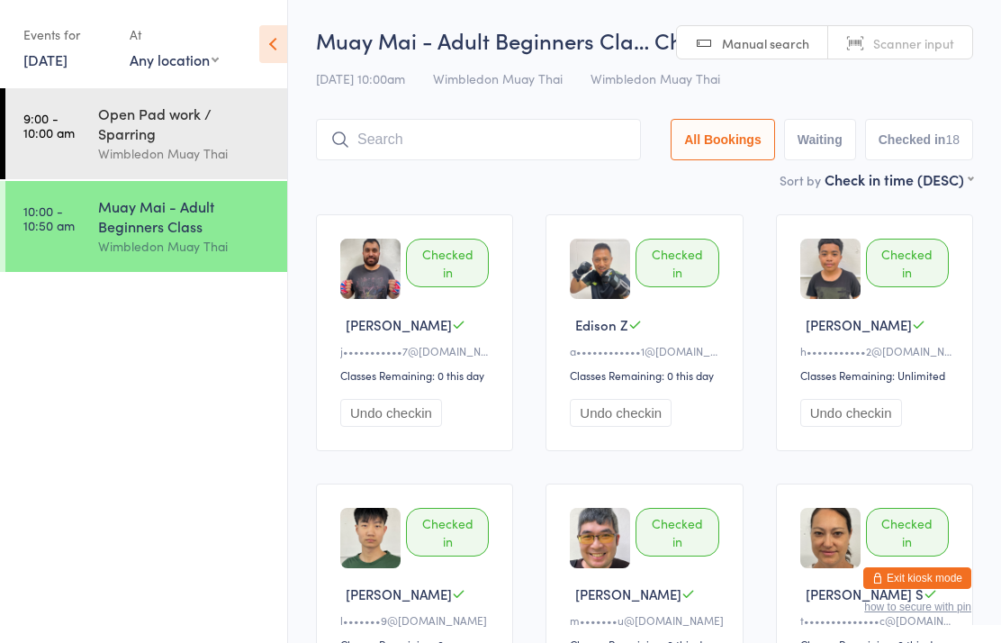
click at [212, 208] on div "Muay Mai - Adult Beginners Class" at bounding box center [185, 216] width 174 height 40
click at [202, 236] on div "Wimbledon Muay Thai" at bounding box center [185, 246] width 174 height 21
click at [464, 159] on input "search" at bounding box center [478, 139] width 325 height 41
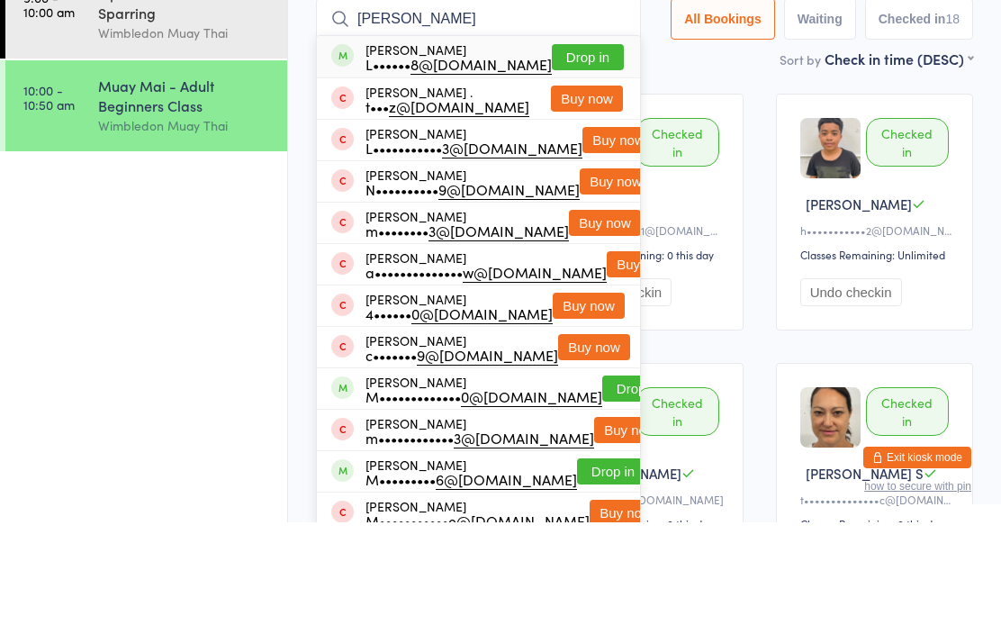
type input "[PERSON_NAME]"
click at [576, 165] on button "Drop in" at bounding box center [588, 178] width 72 height 26
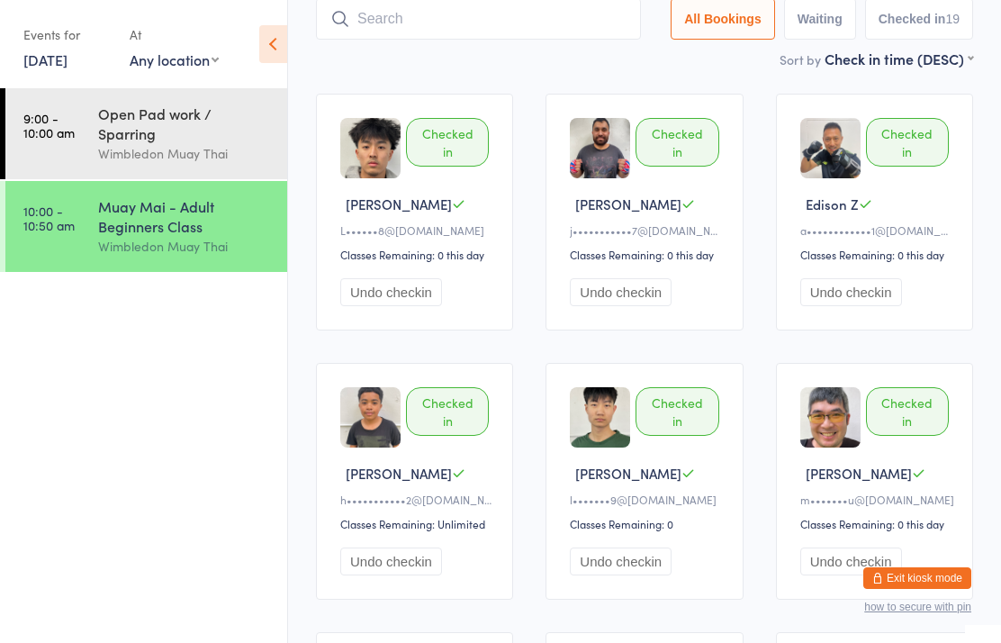
click at [84, 207] on link "10:00 - 10:50 am Muay Mai - Adult Beginners Class Wimbledon Muay Thai" at bounding box center [146, 226] width 282 height 91
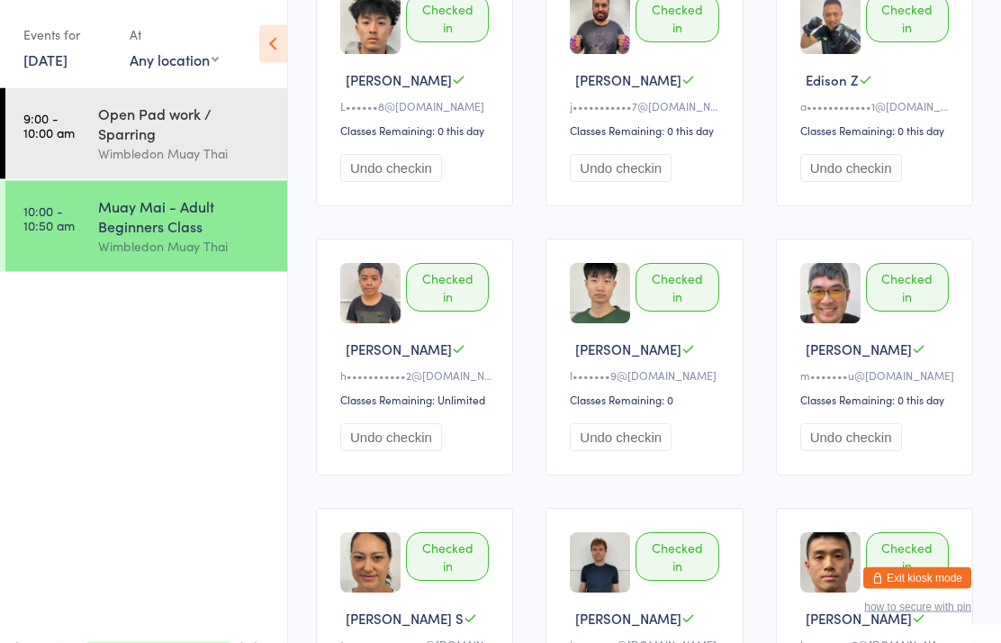
scroll to position [0, 0]
